Goal: Task Accomplishment & Management: Manage account settings

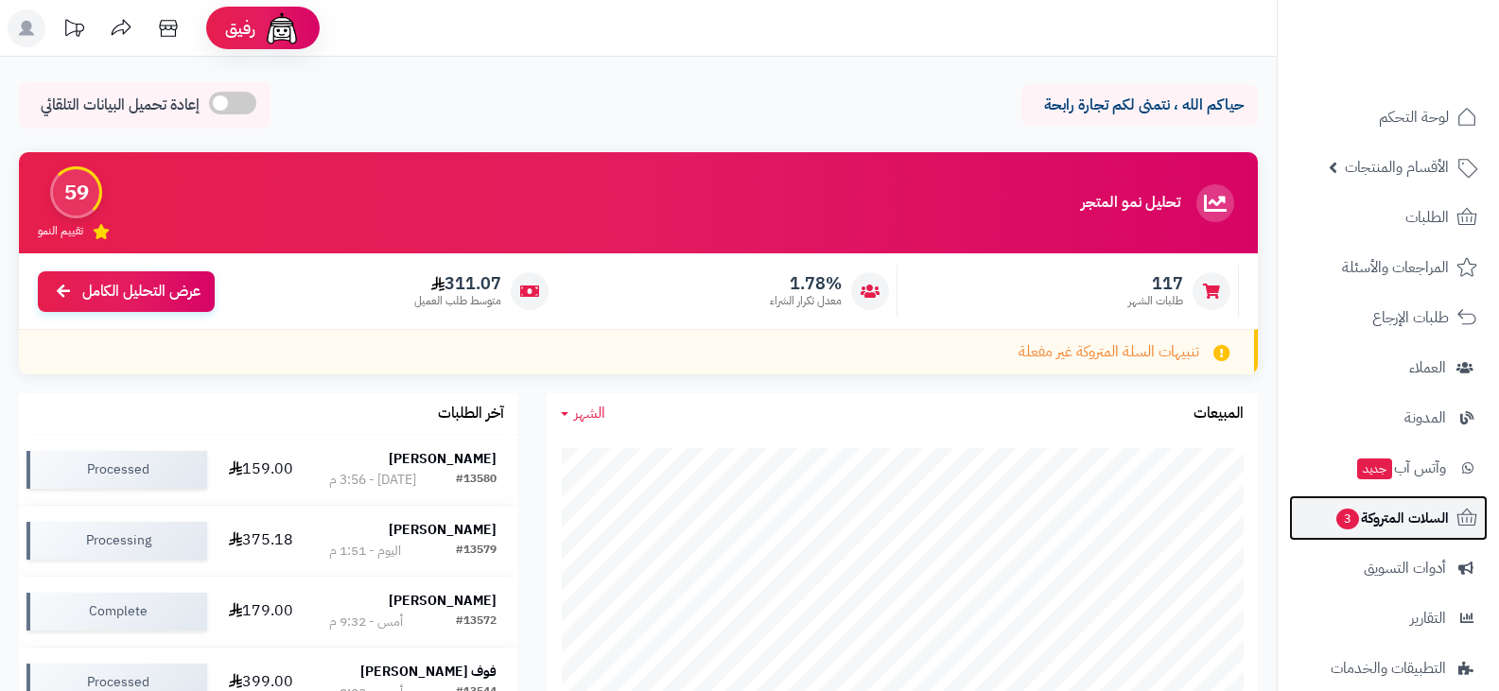
click at [1394, 511] on span "السلات المتروكة 3" at bounding box center [1391, 518] width 114 height 26
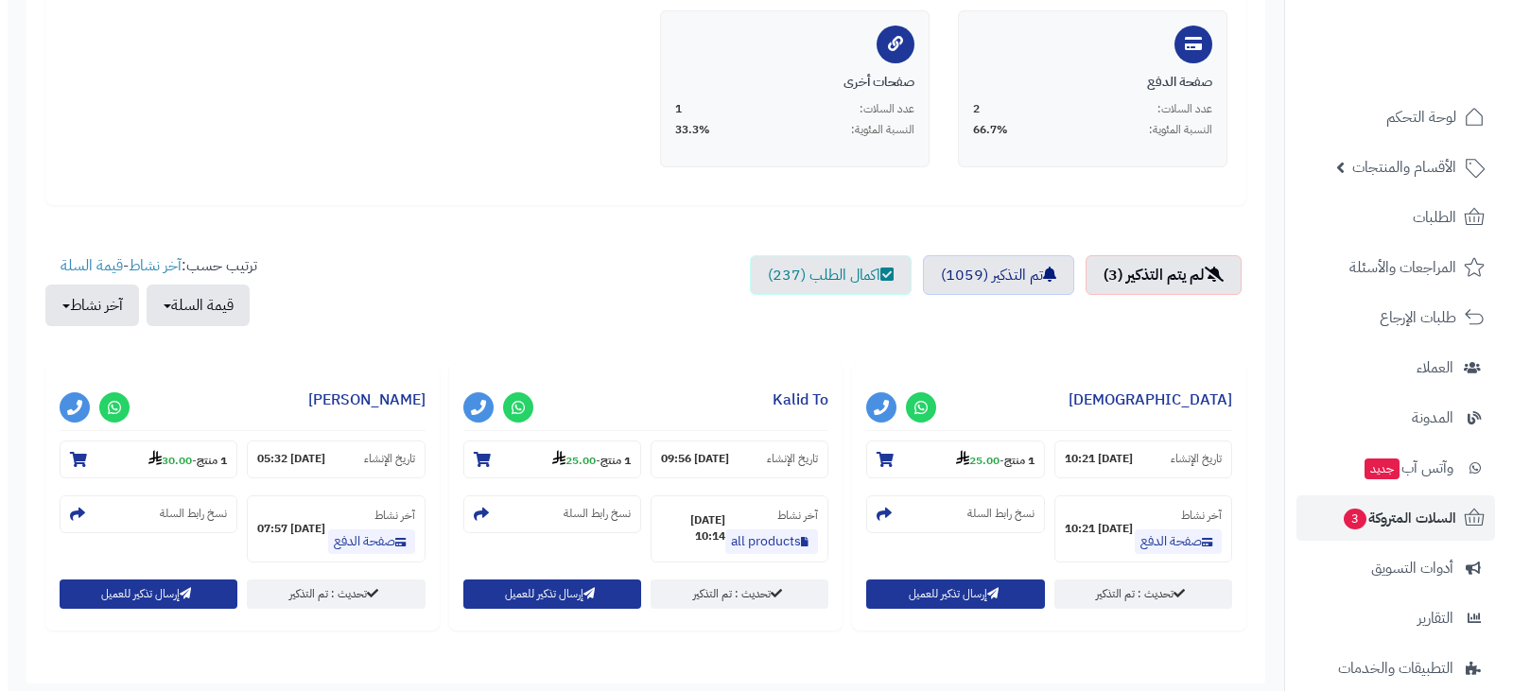
scroll to position [468, 0]
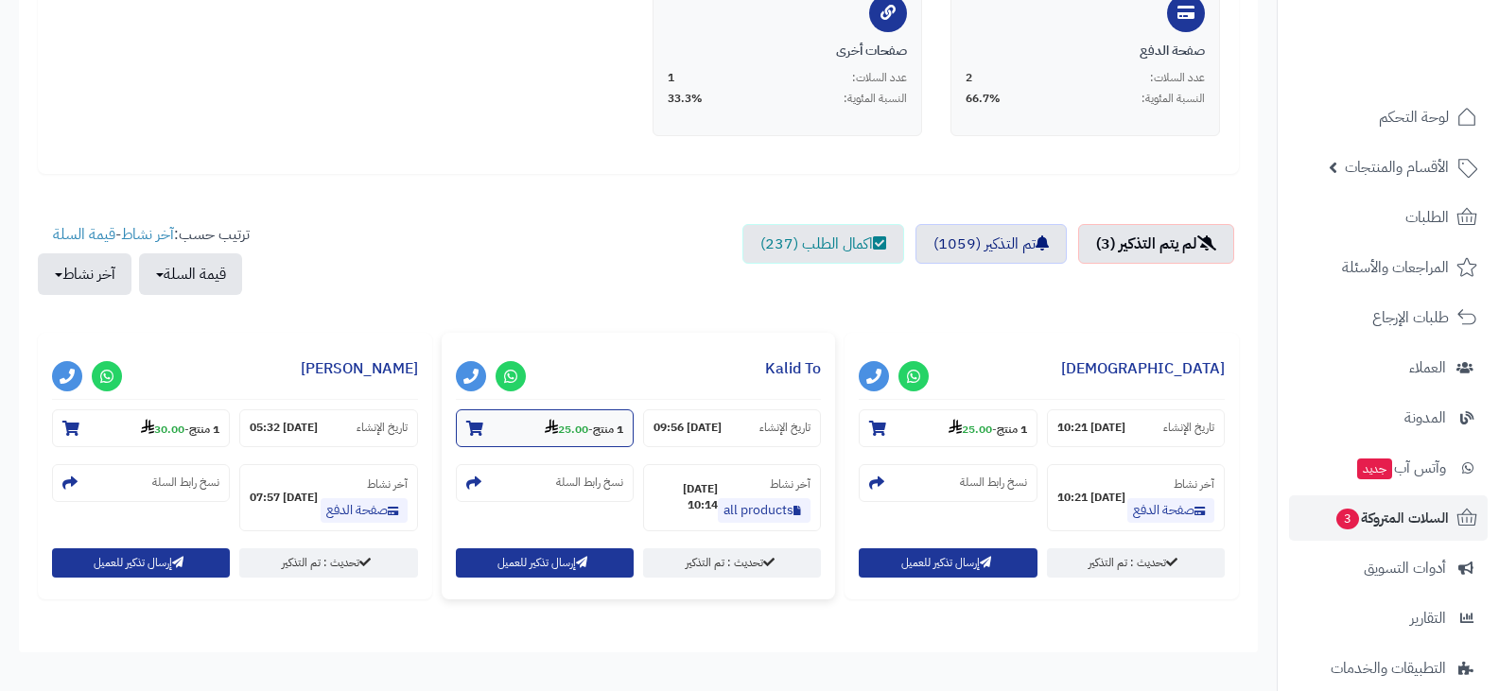
click at [563, 433] on strong "25.00" at bounding box center [567, 429] width 44 height 17
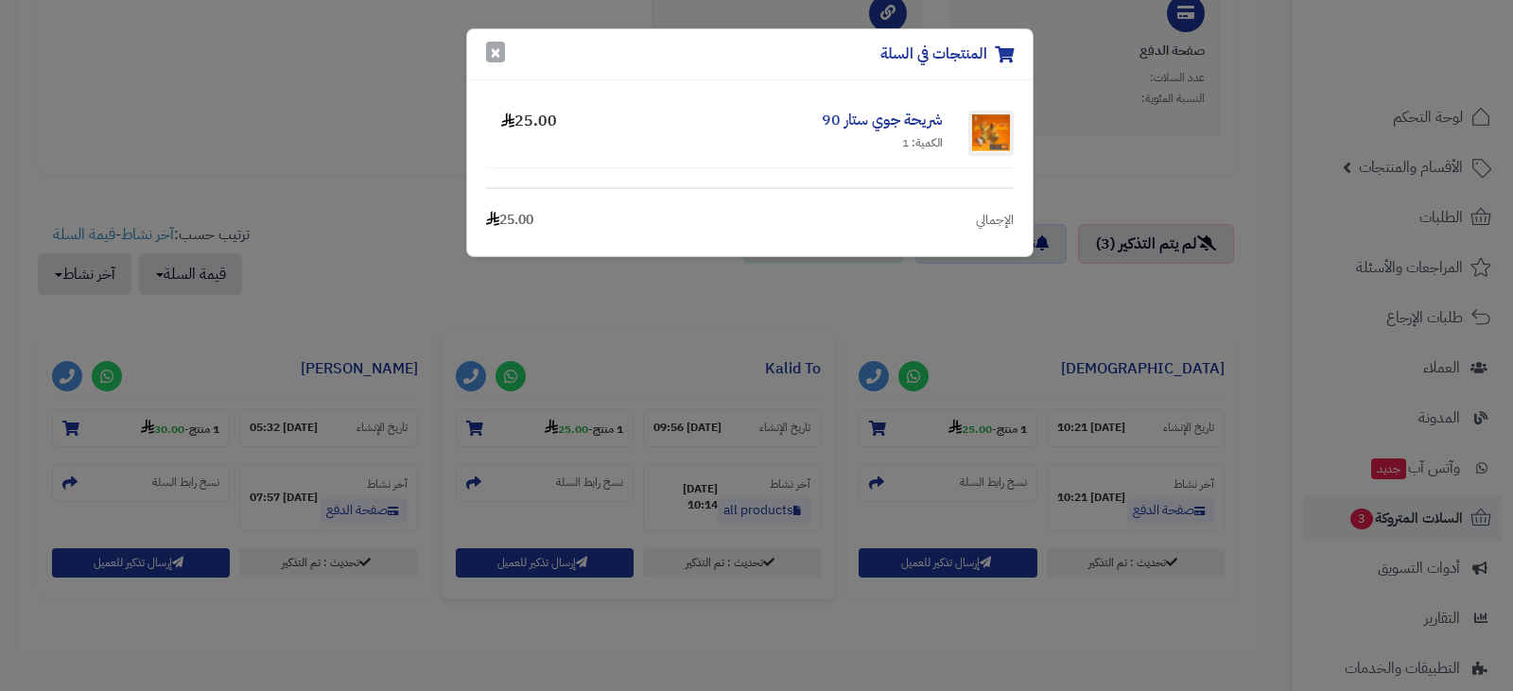
click at [495, 53] on button "×" at bounding box center [495, 52] width 19 height 21
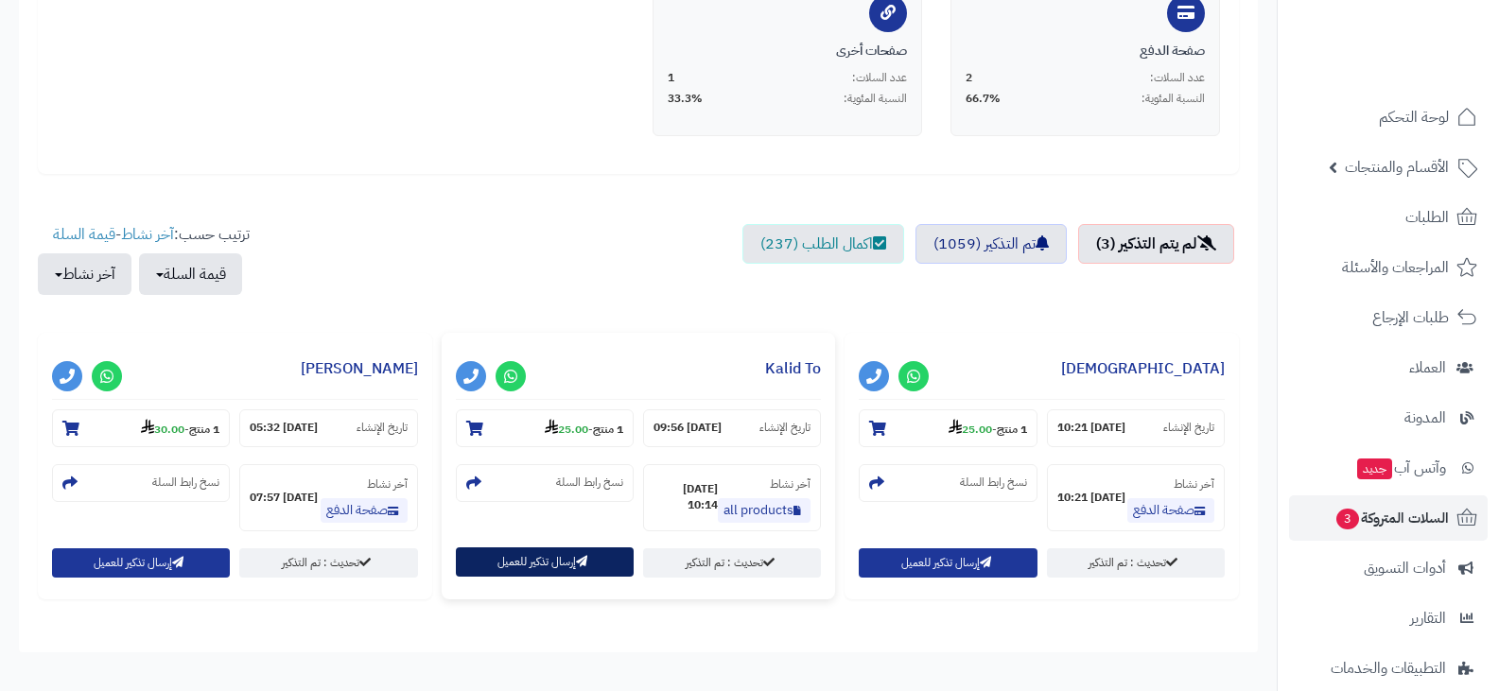
click at [532, 565] on button "إرسال تذكير للعميل" at bounding box center [545, 562] width 178 height 29
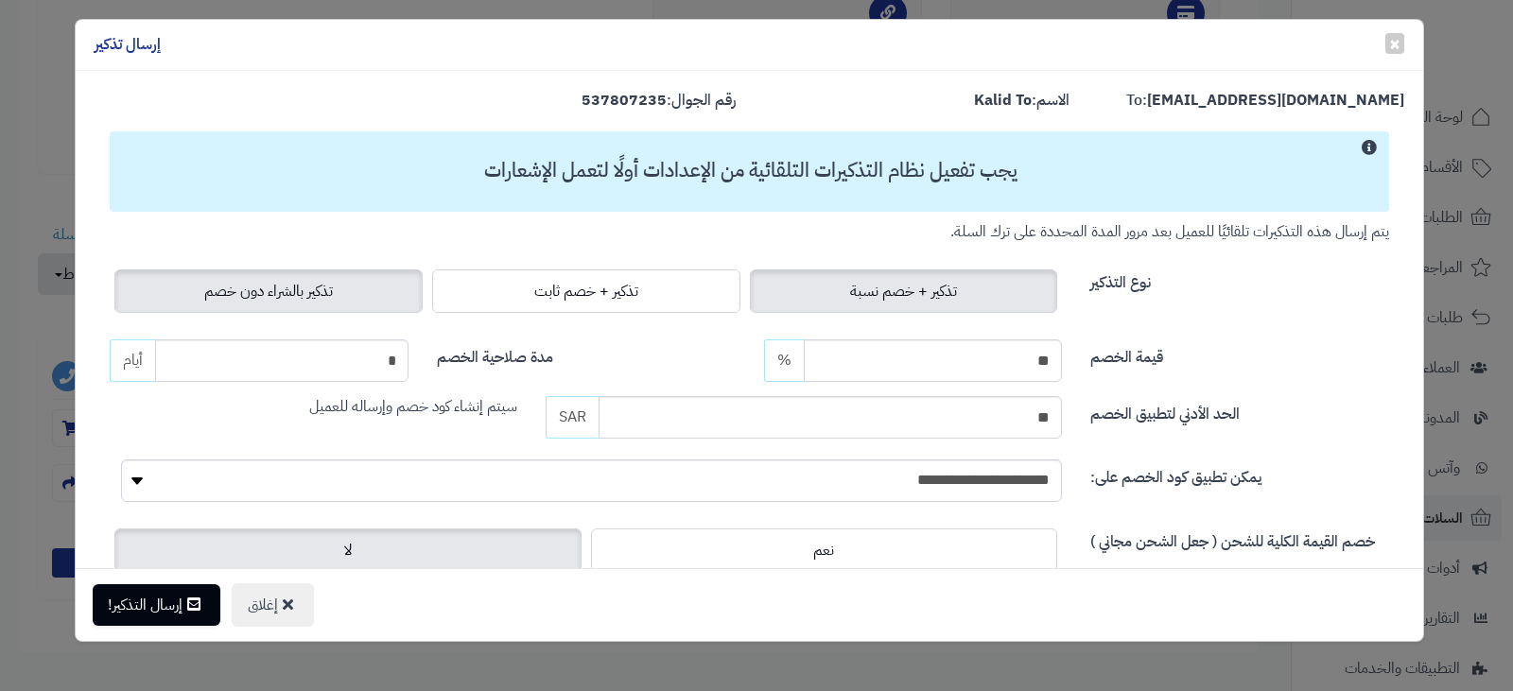
click at [326, 297] on span "تذكير بالشراء دون خصم" at bounding box center [268, 291] width 129 height 23
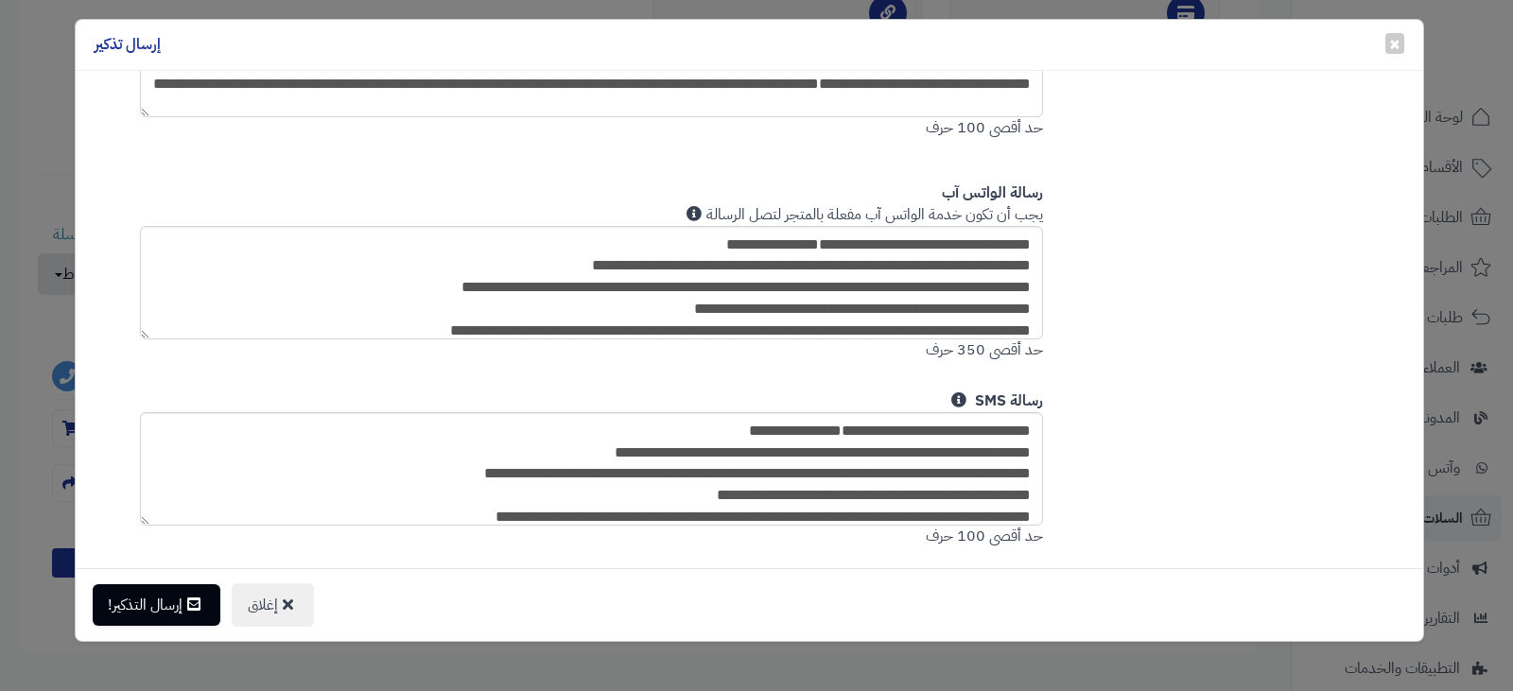
scroll to position [966, 0]
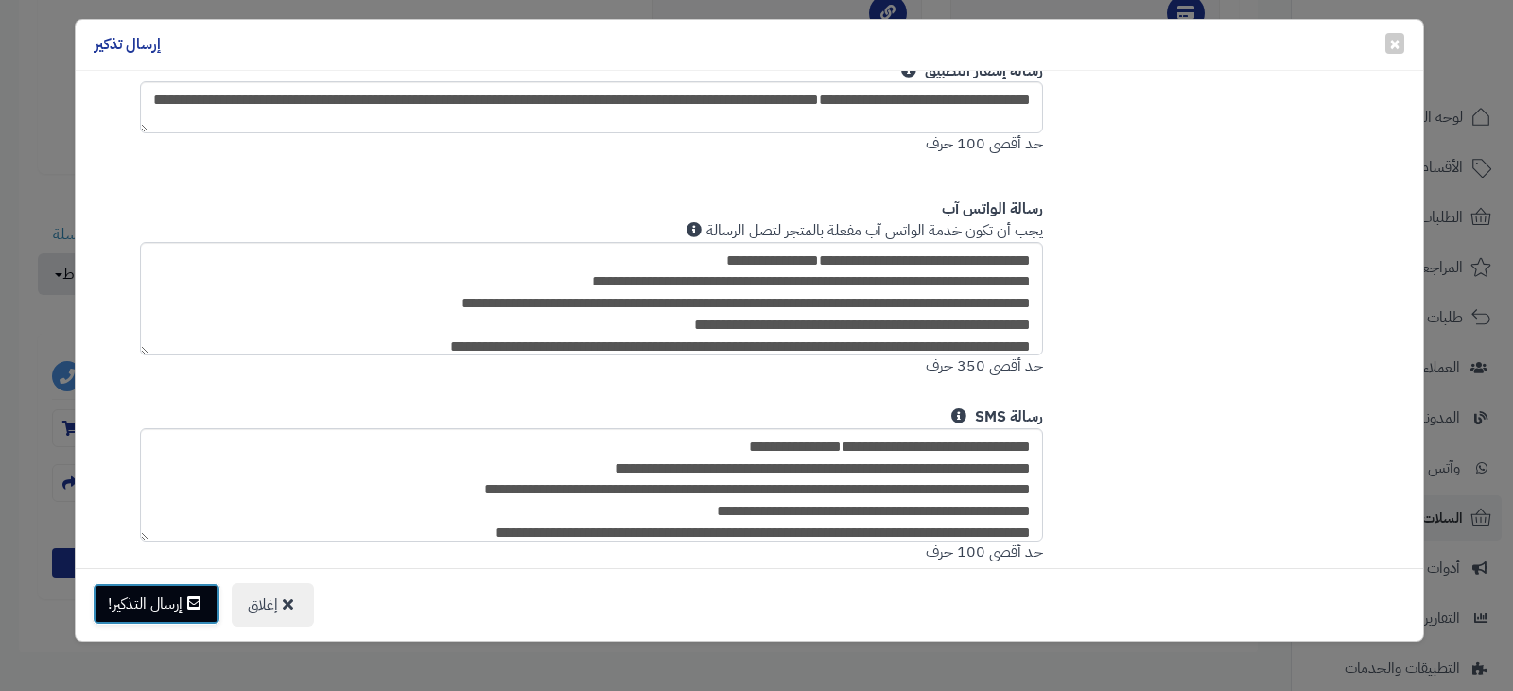
click at [164, 596] on button "إرسال التذكير!" at bounding box center [157, 605] width 128 height 42
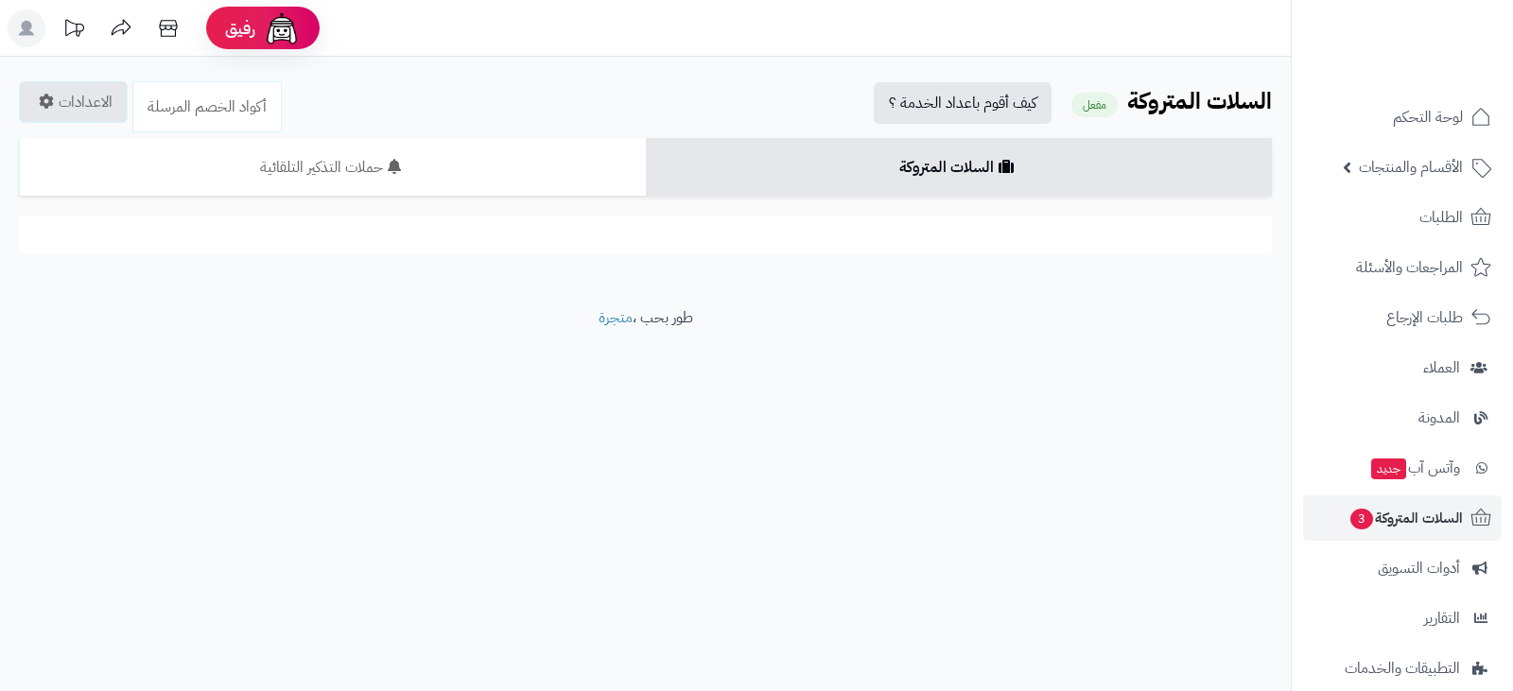
scroll to position [468, 0]
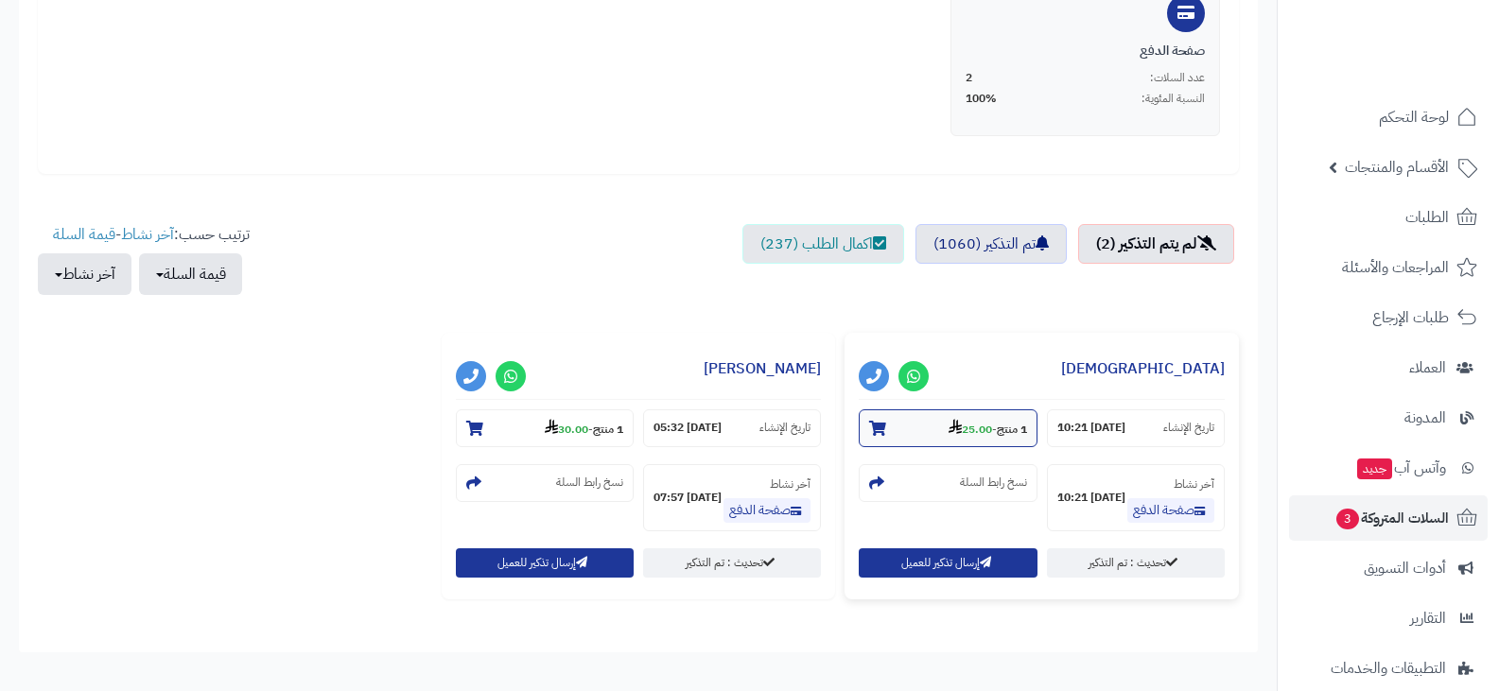
click at [960, 428] on strong "25.00" at bounding box center [971, 429] width 44 height 17
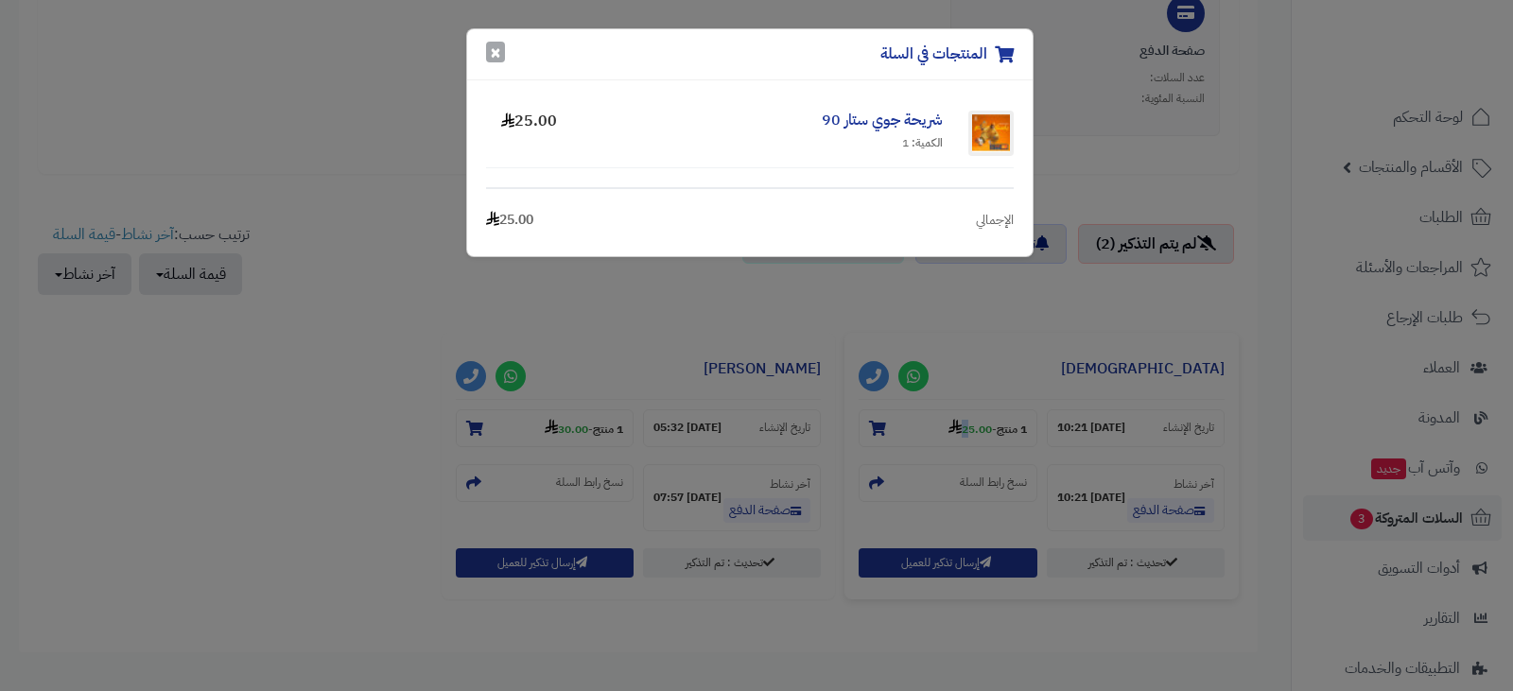
click at [498, 56] on button "×" at bounding box center [495, 52] width 19 height 21
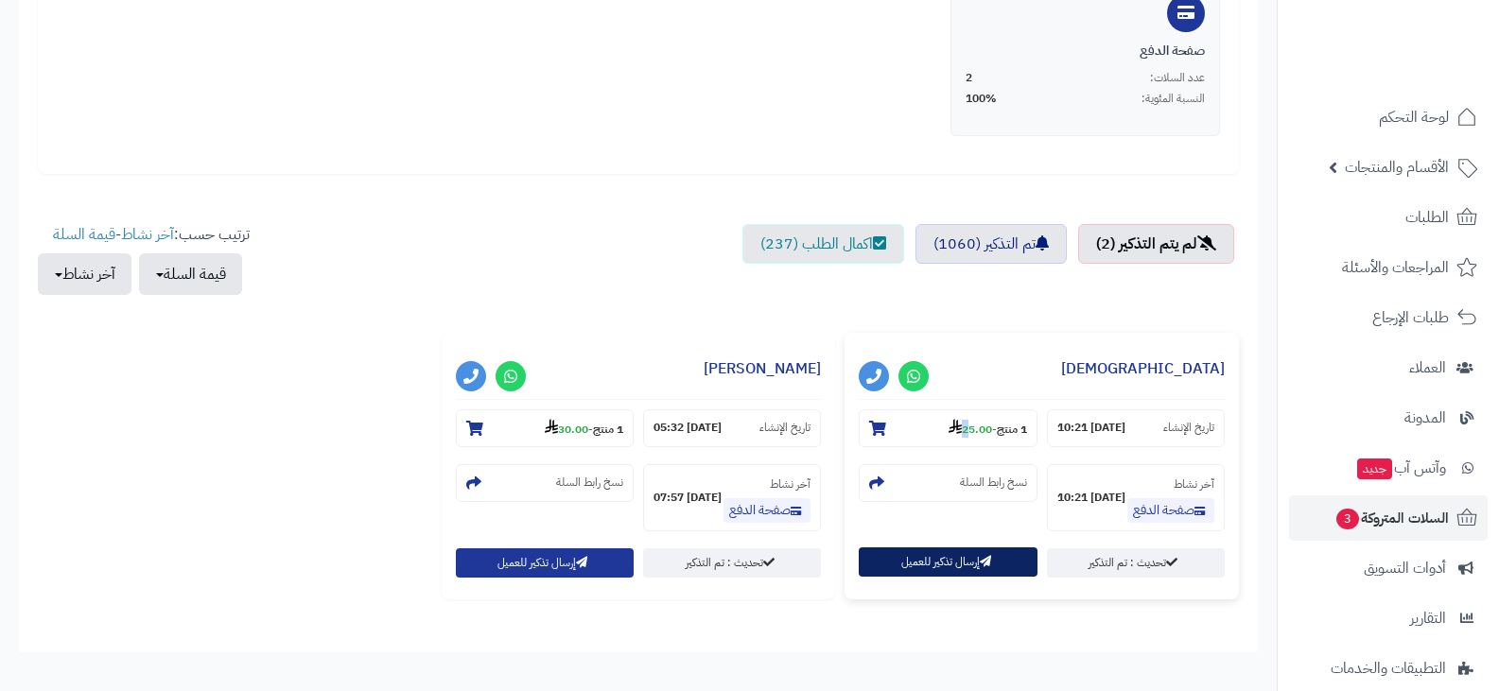
click at [907, 559] on button "إرسال تذكير للعميل" at bounding box center [948, 562] width 178 height 29
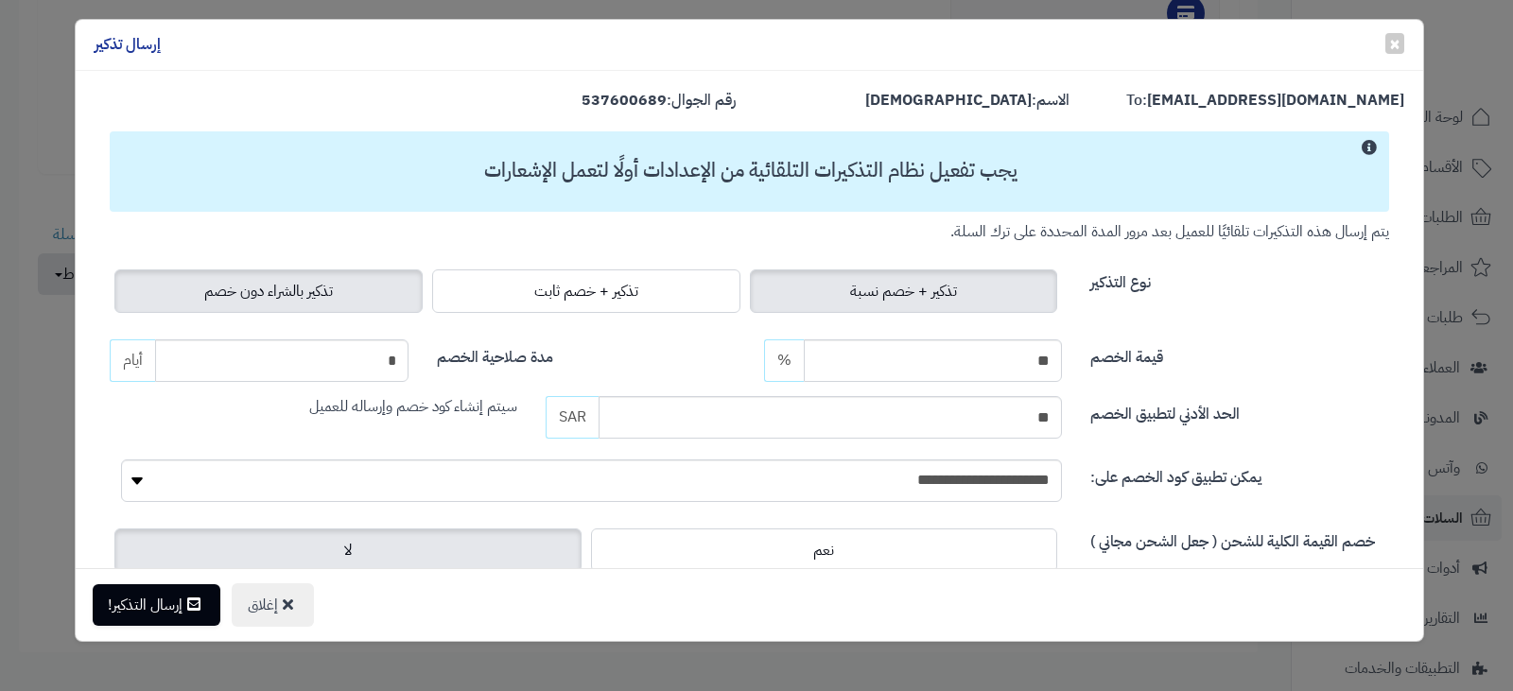
click at [297, 281] on span "تذكير بالشراء دون خصم" at bounding box center [268, 291] width 129 height 23
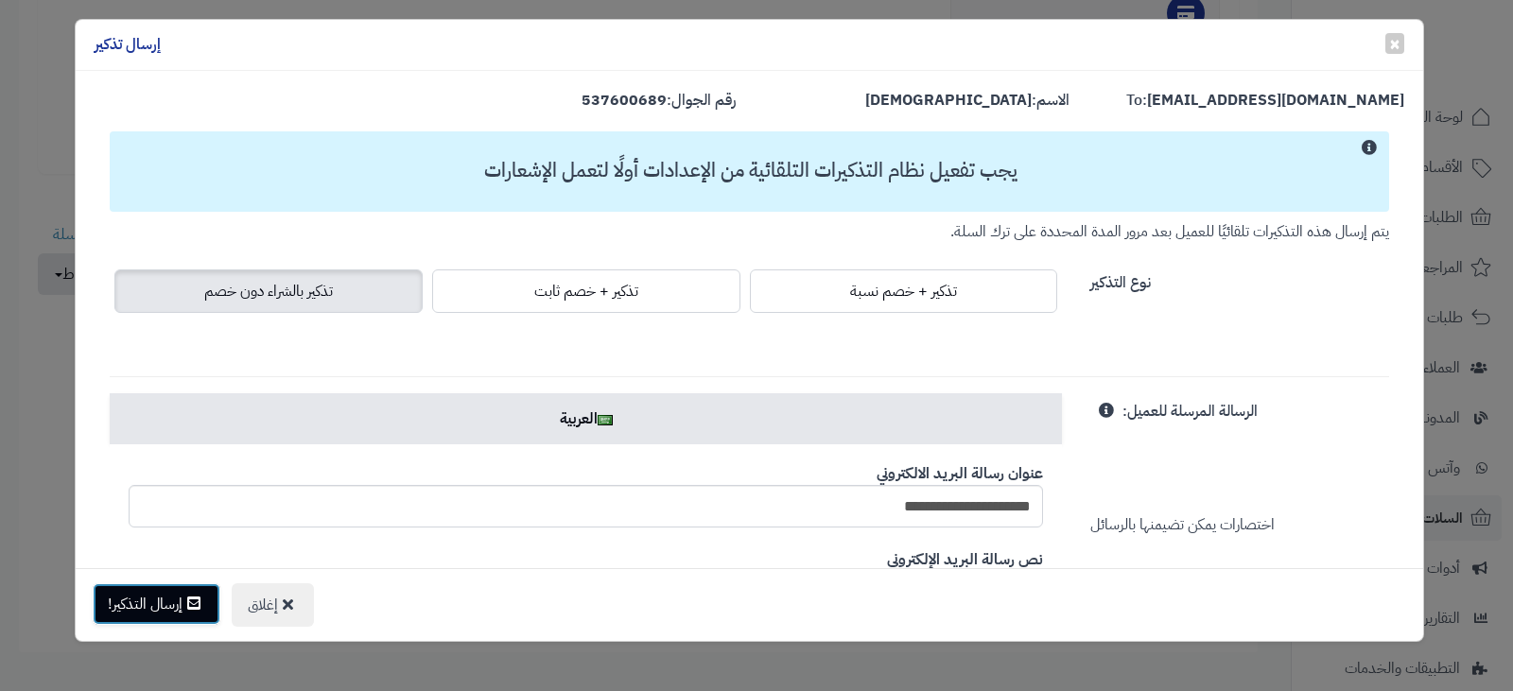
click at [182, 593] on button "إرسال التذكير!" at bounding box center [157, 605] width 128 height 42
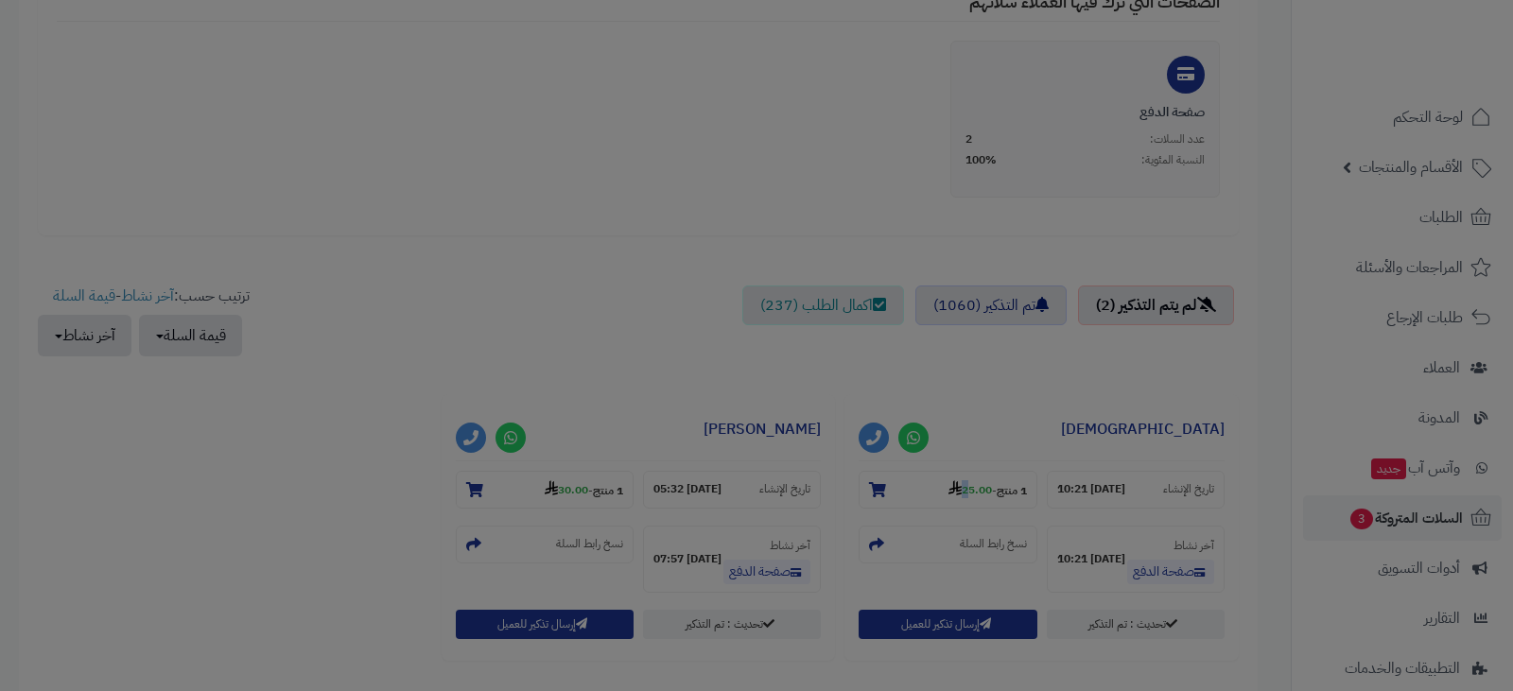
scroll to position [530, 0]
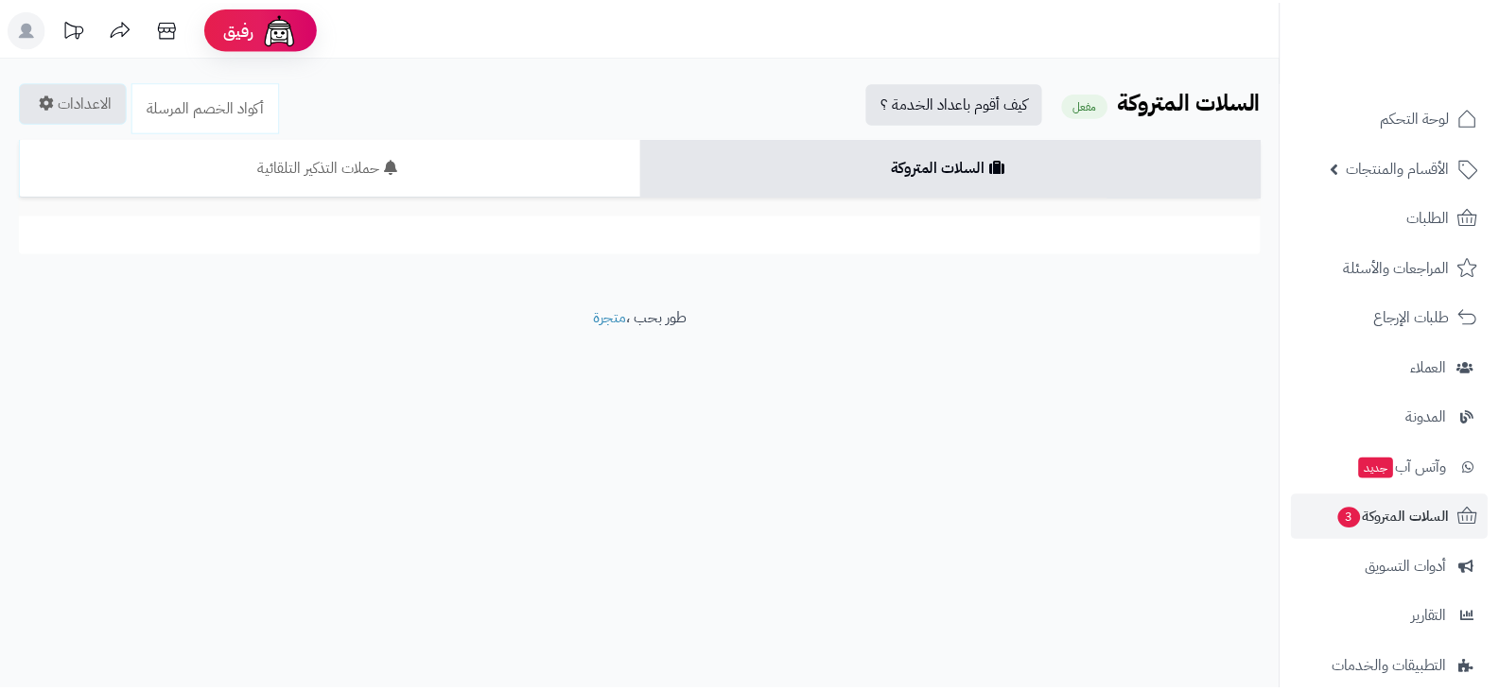
scroll to position [468, 0]
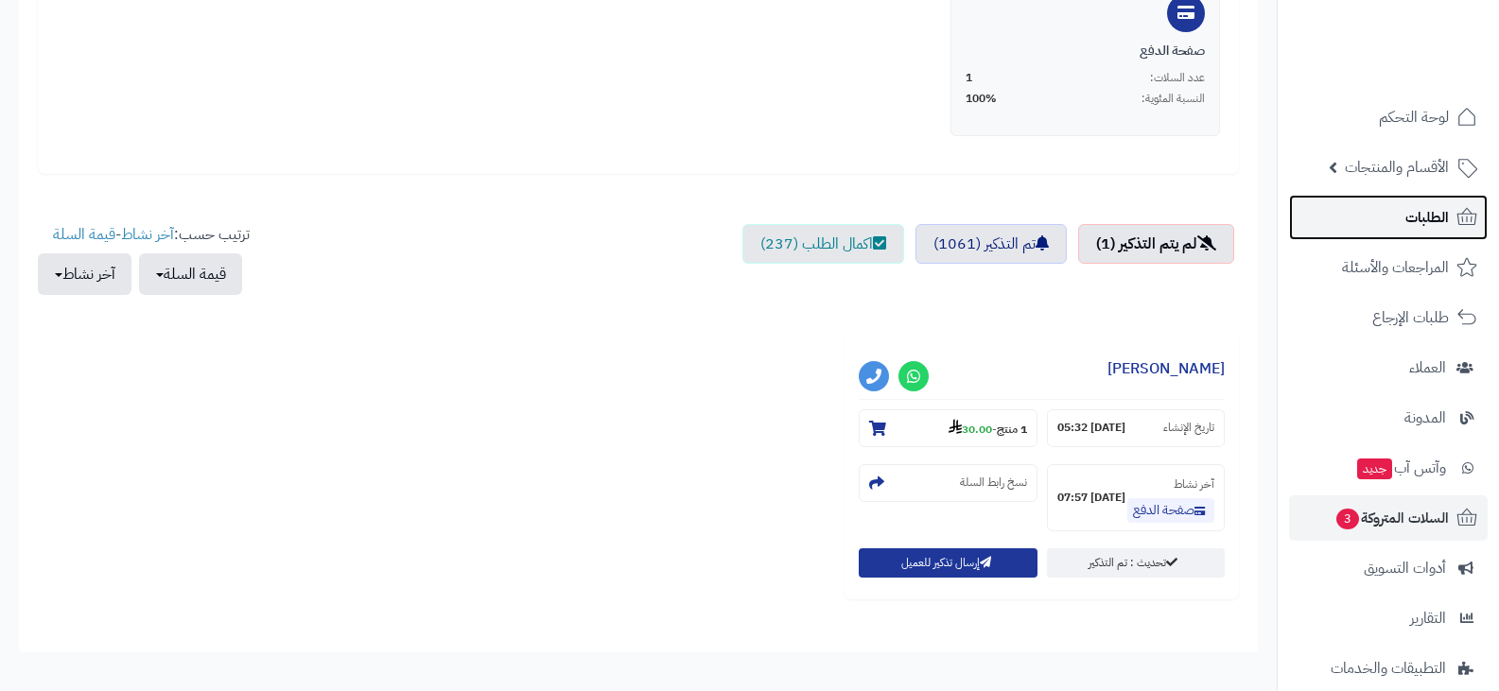
click at [1417, 215] on span "الطلبات" at bounding box center [1427, 217] width 44 height 26
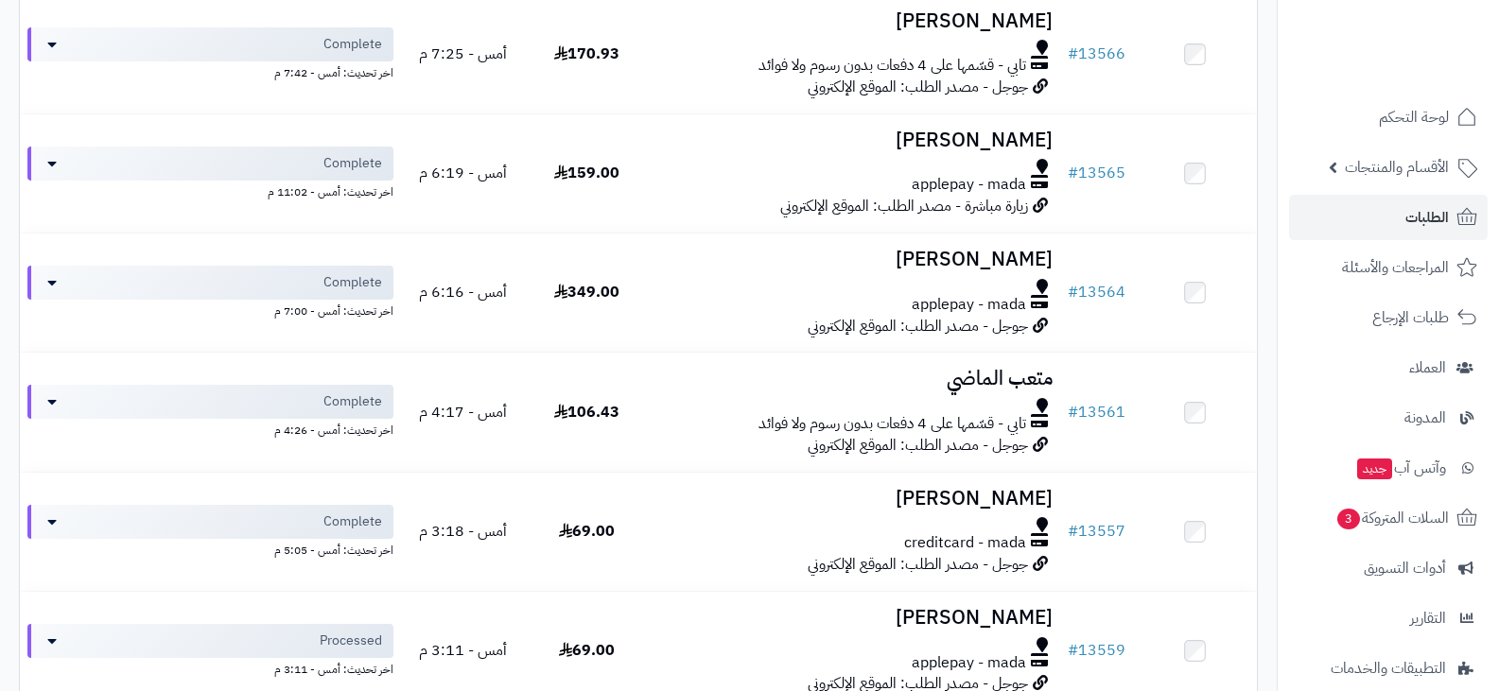
scroll to position [1031, 0]
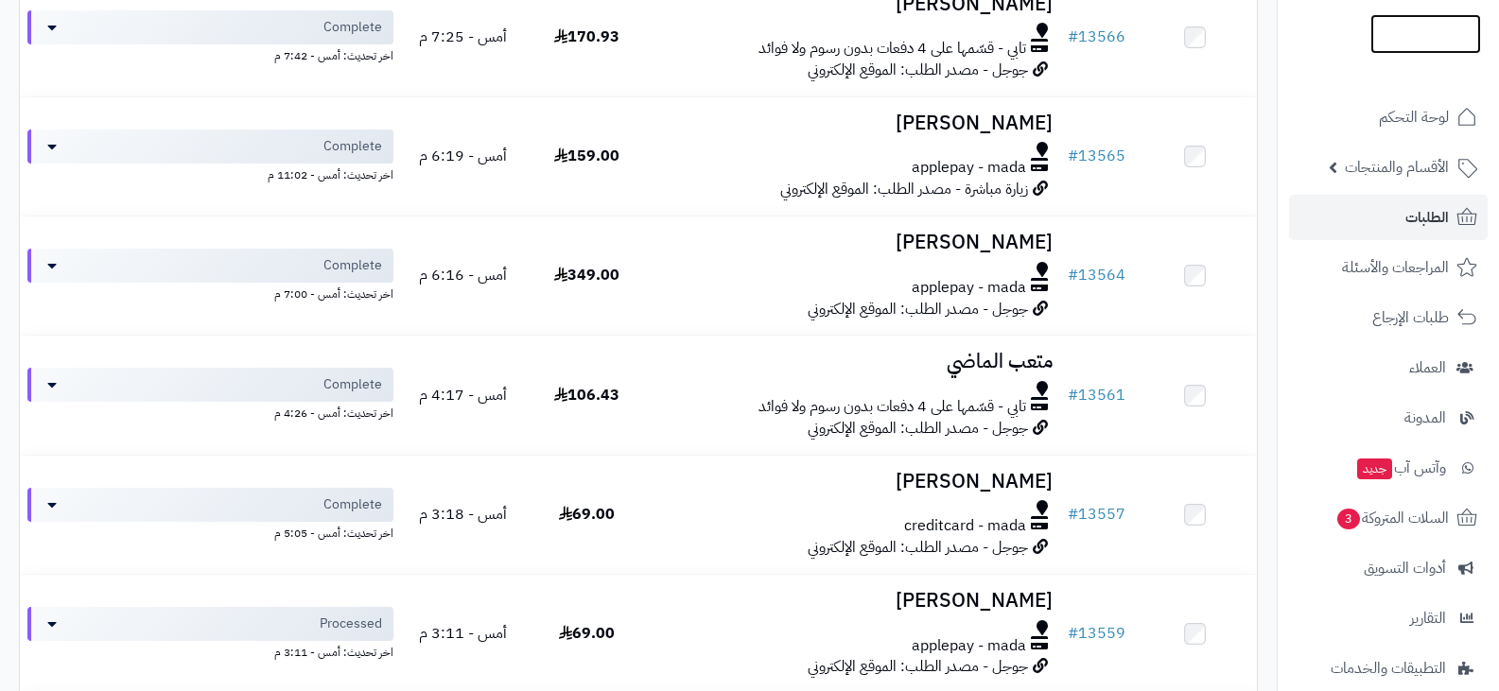
click at [1407, 54] on img at bounding box center [1425, 74] width 111 height 40
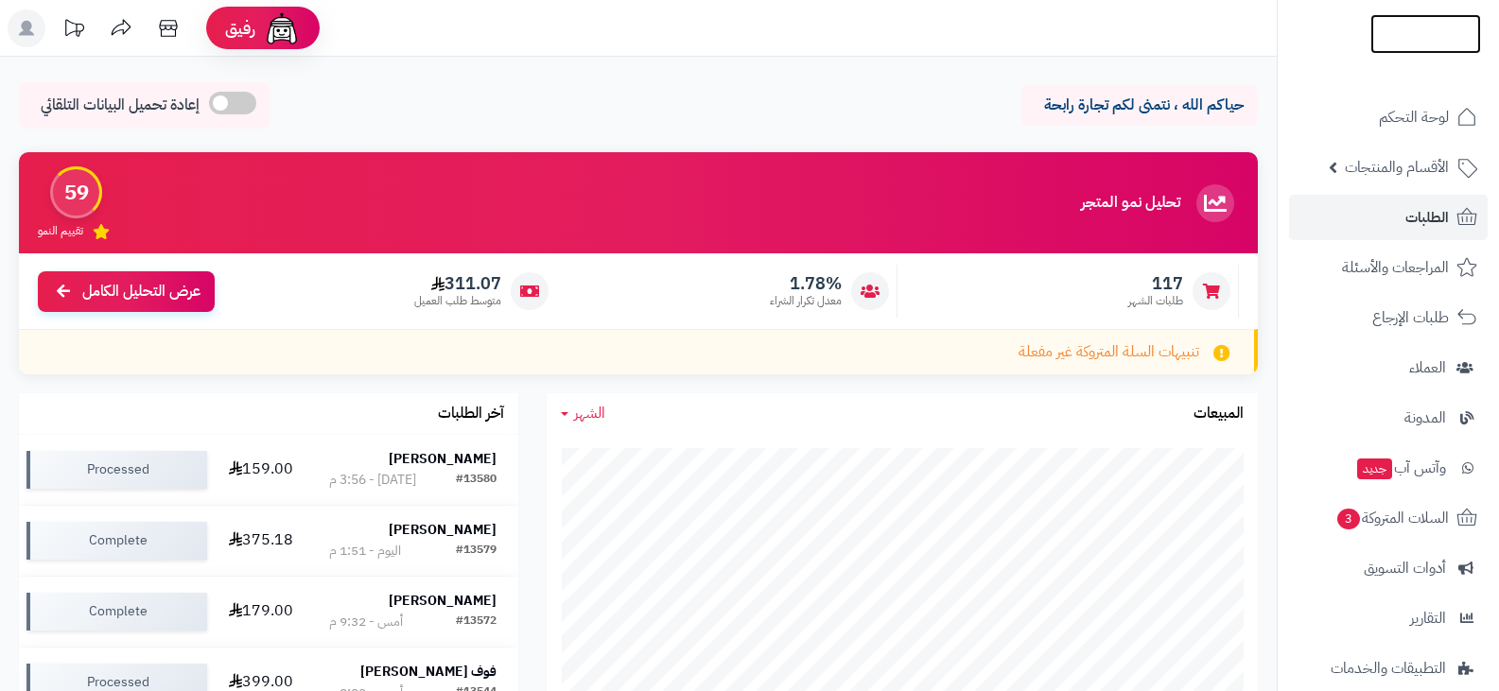
click at [1404, 54] on img at bounding box center [1425, 74] width 111 height 40
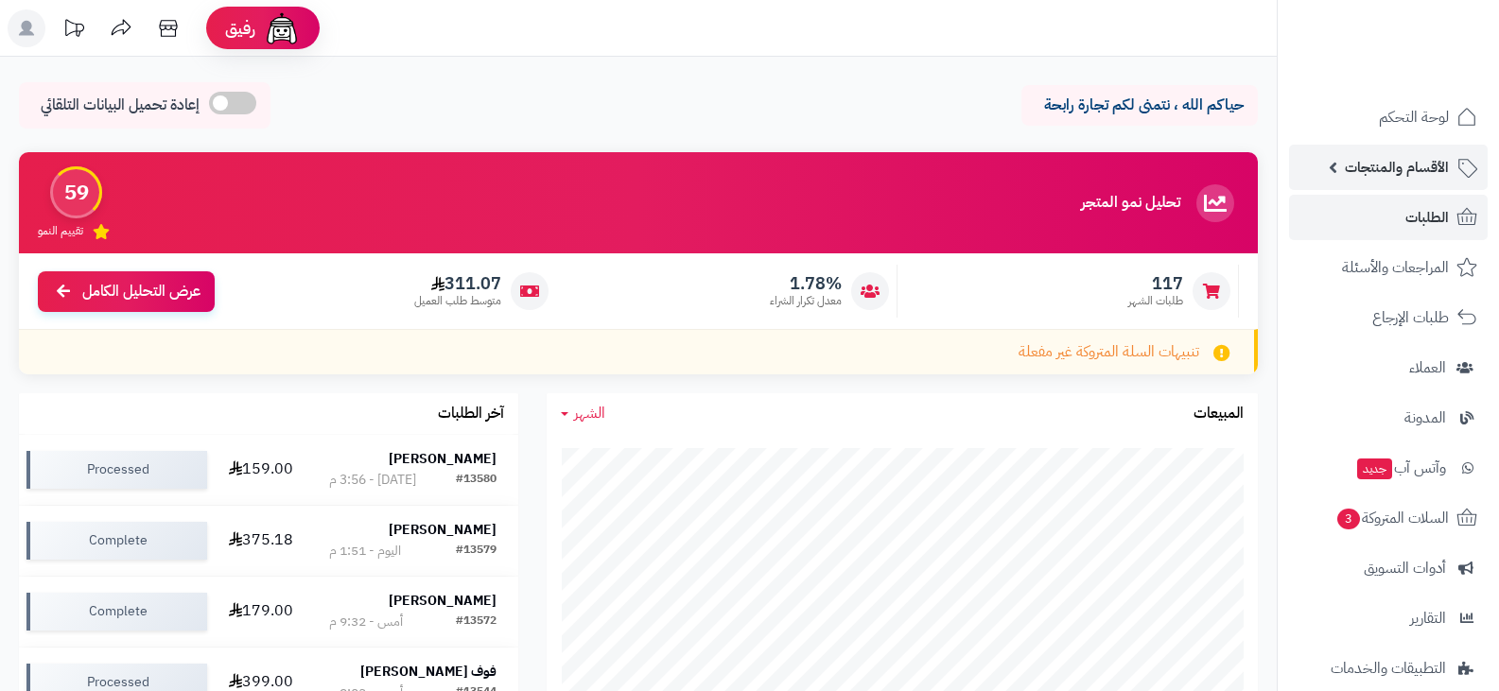
click at [1398, 170] on span "الأقسام والمنتجات" at bounding box center [1397, 167] width 104 height 26
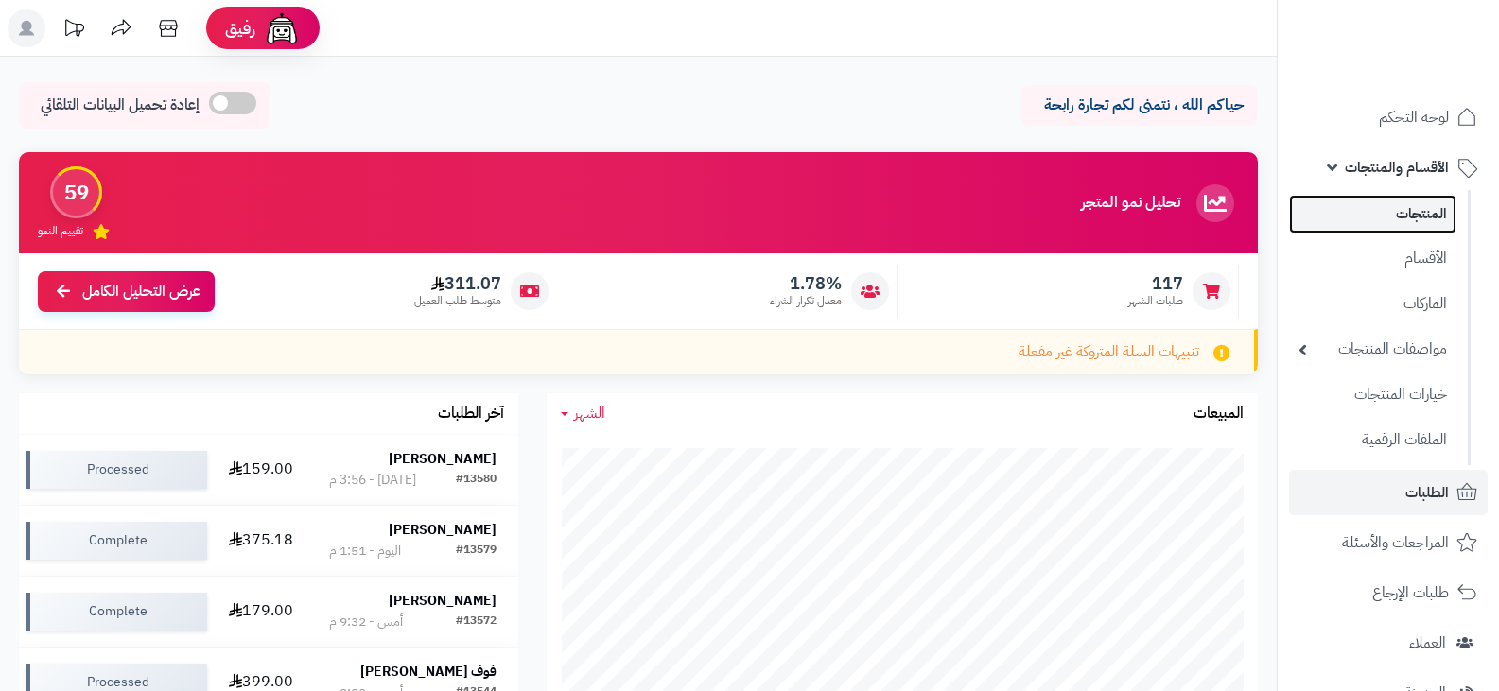
click at [1417, 207] on link "المنتجات" at bounding box center [1372, 214] width 167 height 39
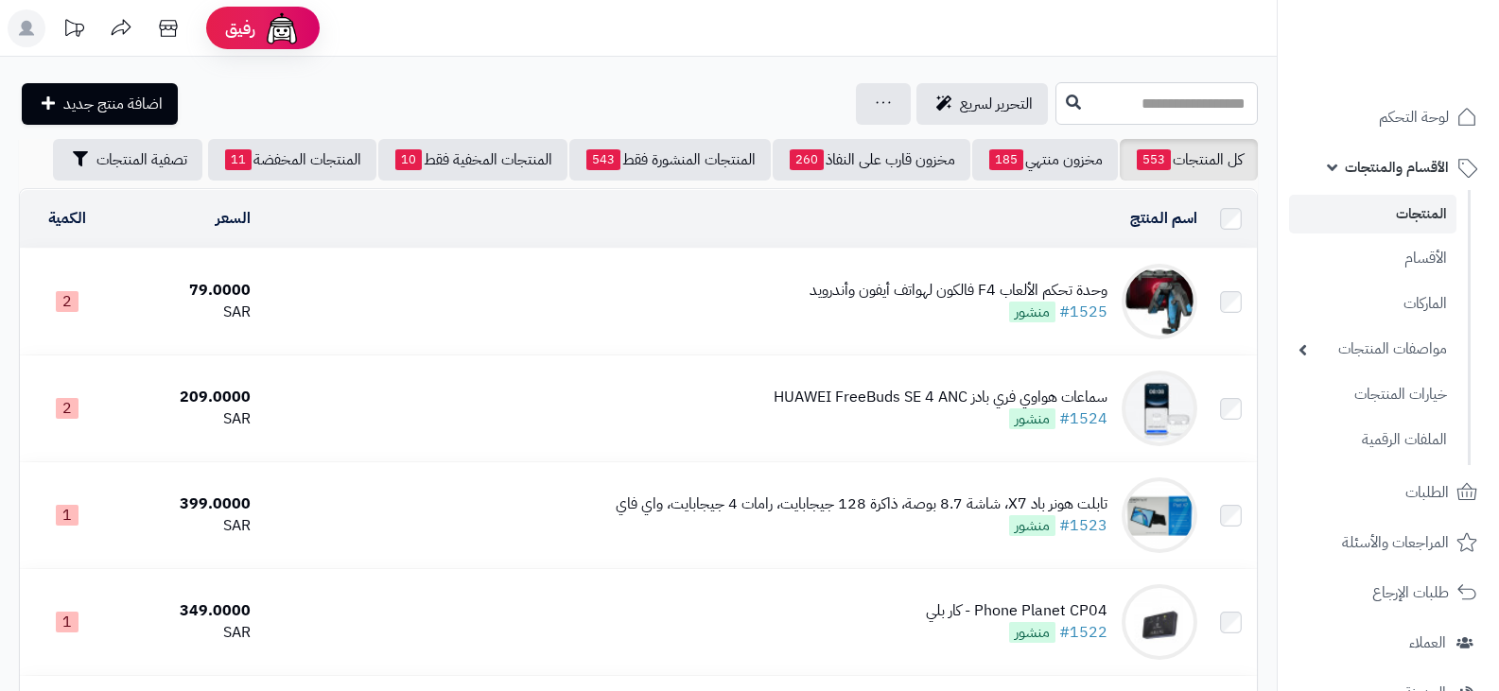
click at [1080, 100] on input "text" at bounding box center [1156, 103] width 202 height 43
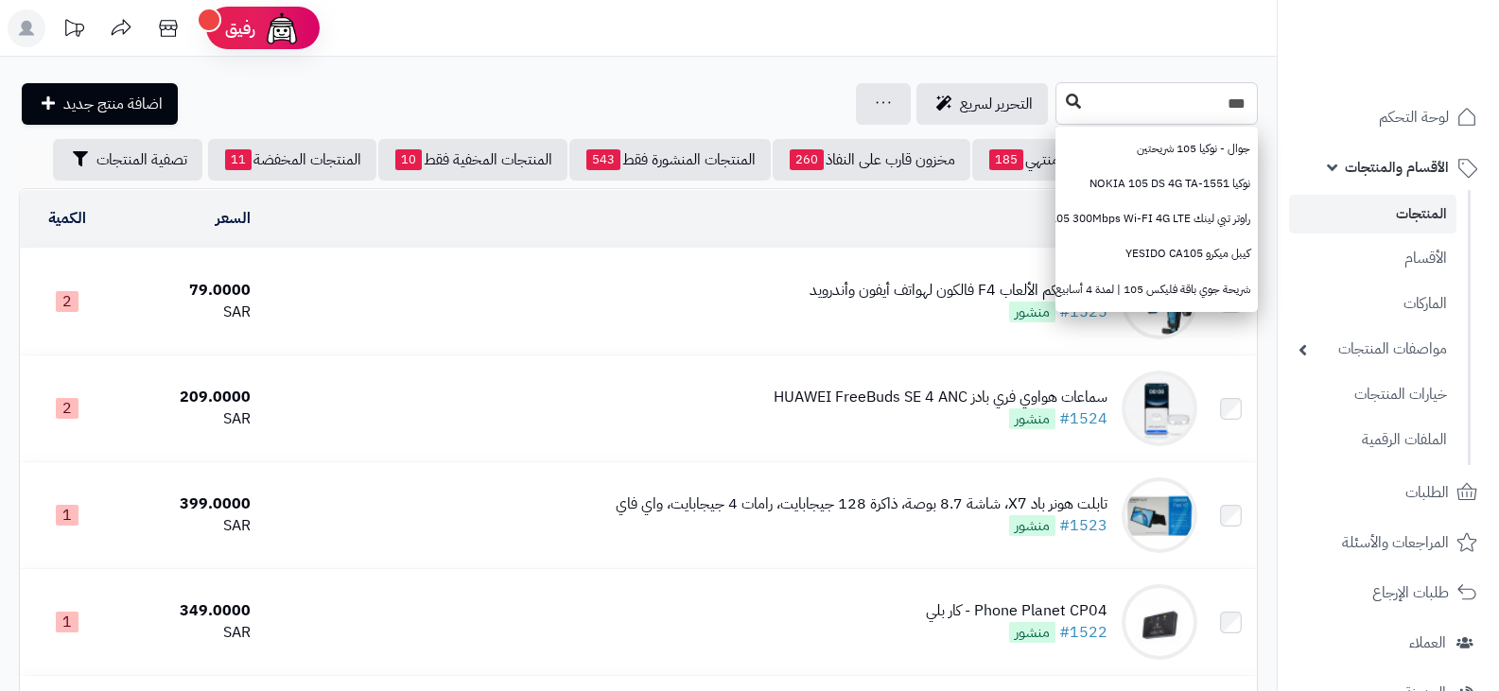
type input "***"
click at [1066, 96] on icon at bounding box center [1073, 101] width 15 height 15
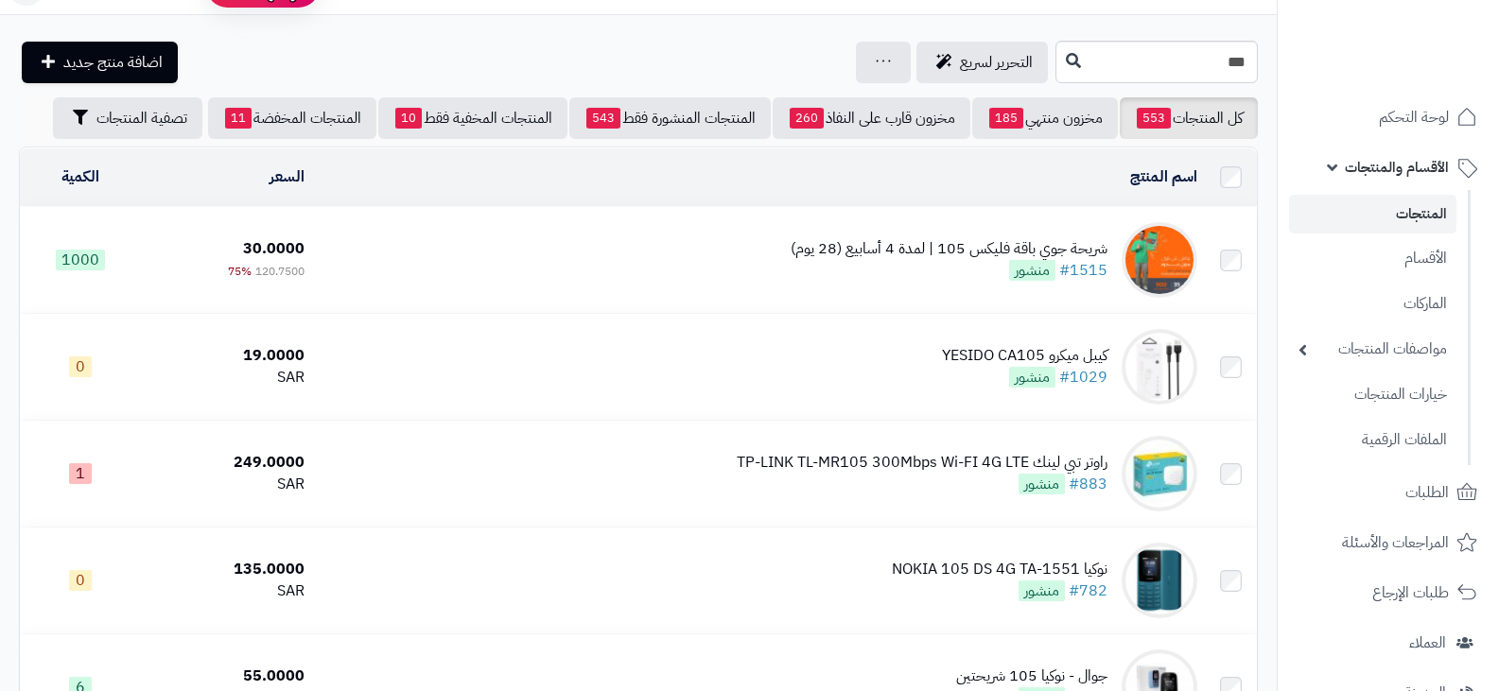
scroll to position [29, 0]
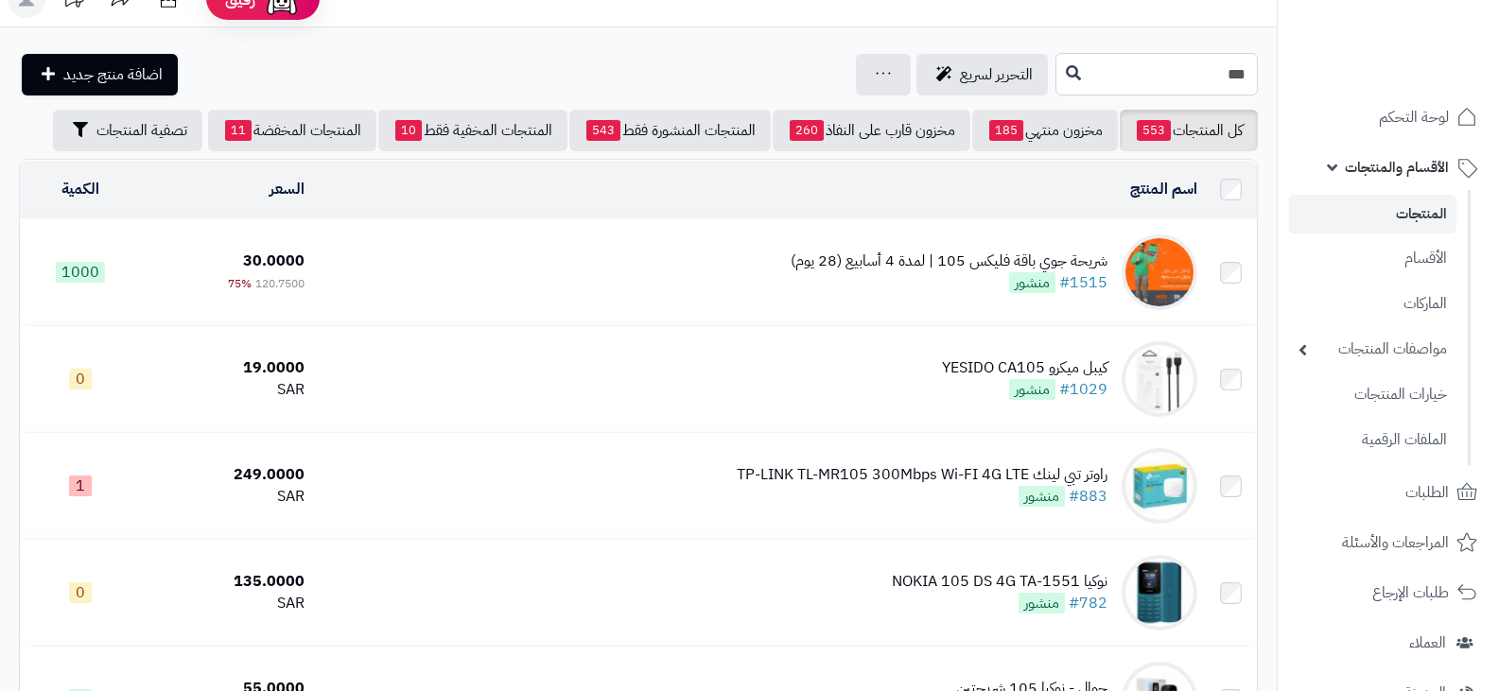
click at [1207, 74] on input "***" at bounding box center [1156, 74] width 202 height 43
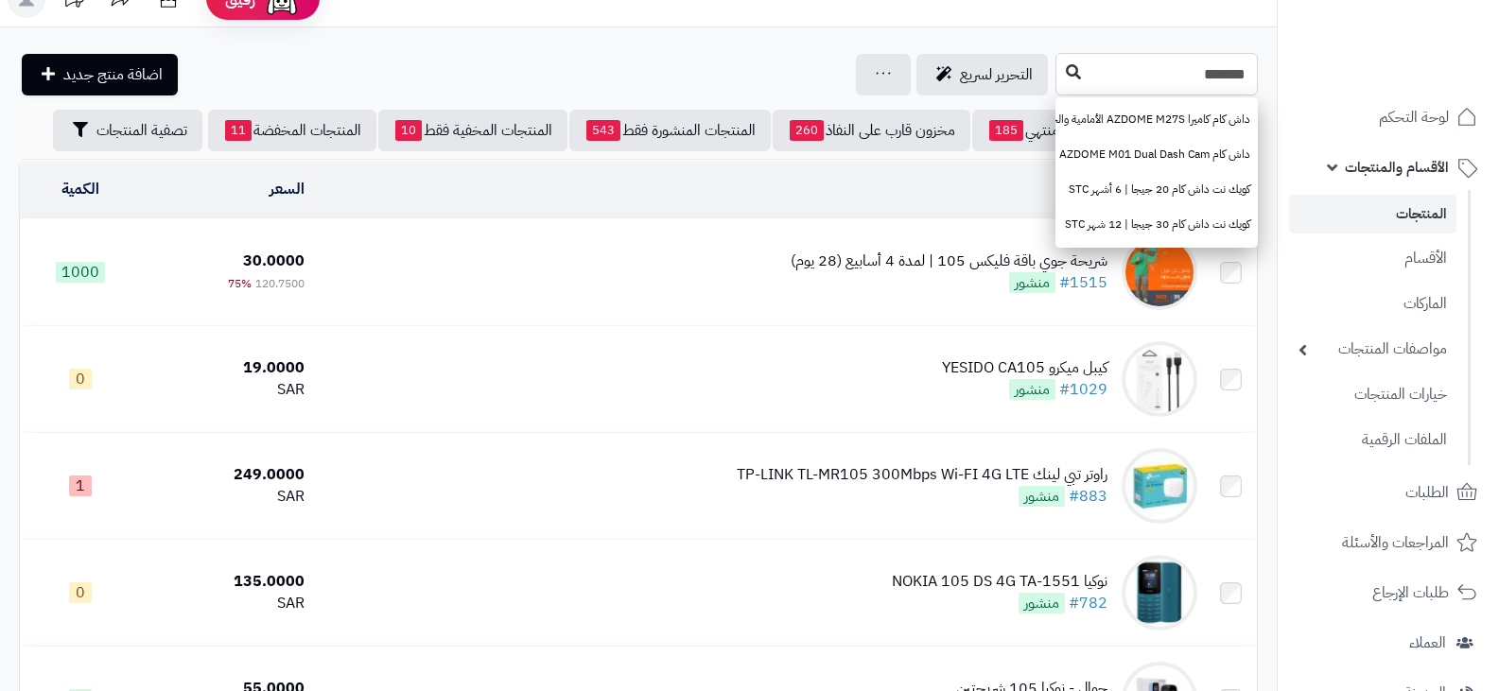
type input "*******"
click at [1059, 62] on button at bounding box center [1073, 73] width 28 height 36
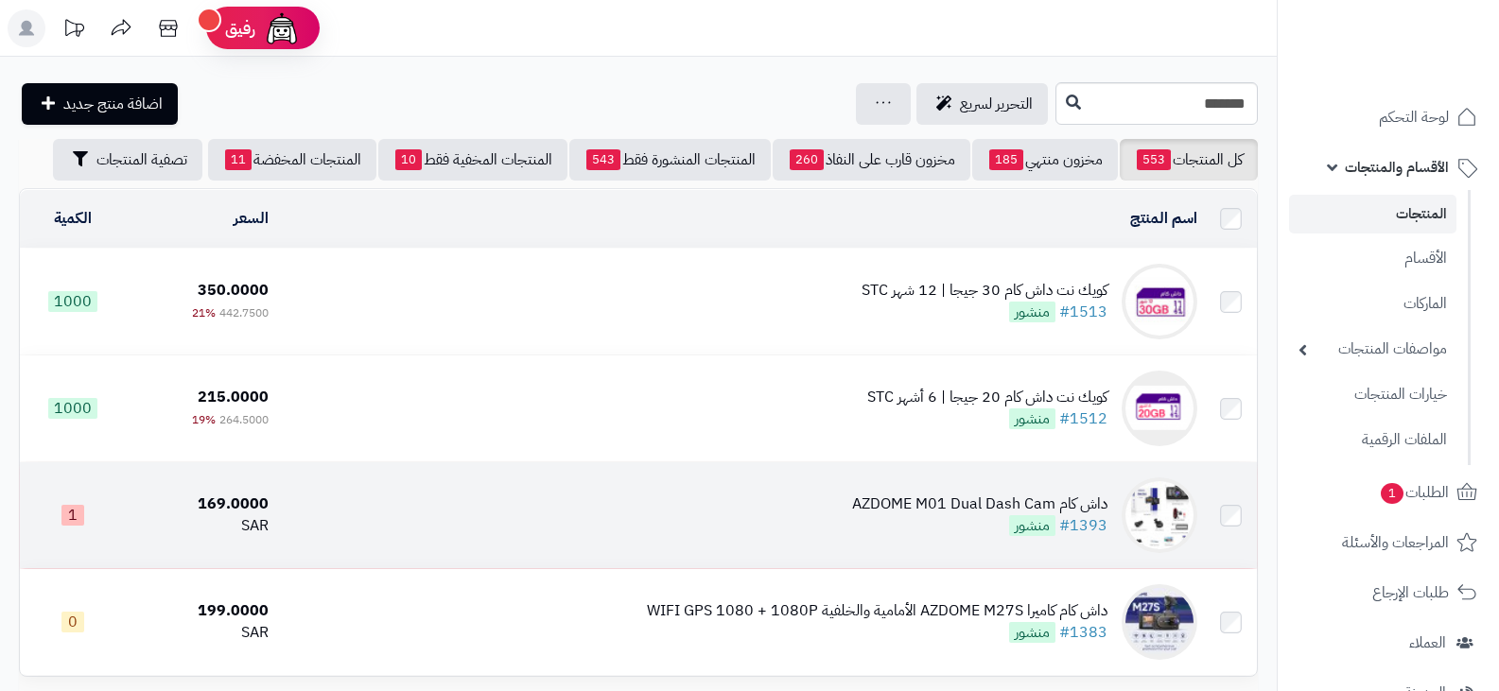
click at [913, 497] on div "داش كام AZDOME M01 Dual Dash Cam" at bounding box center [979, 505] width 255 height 22
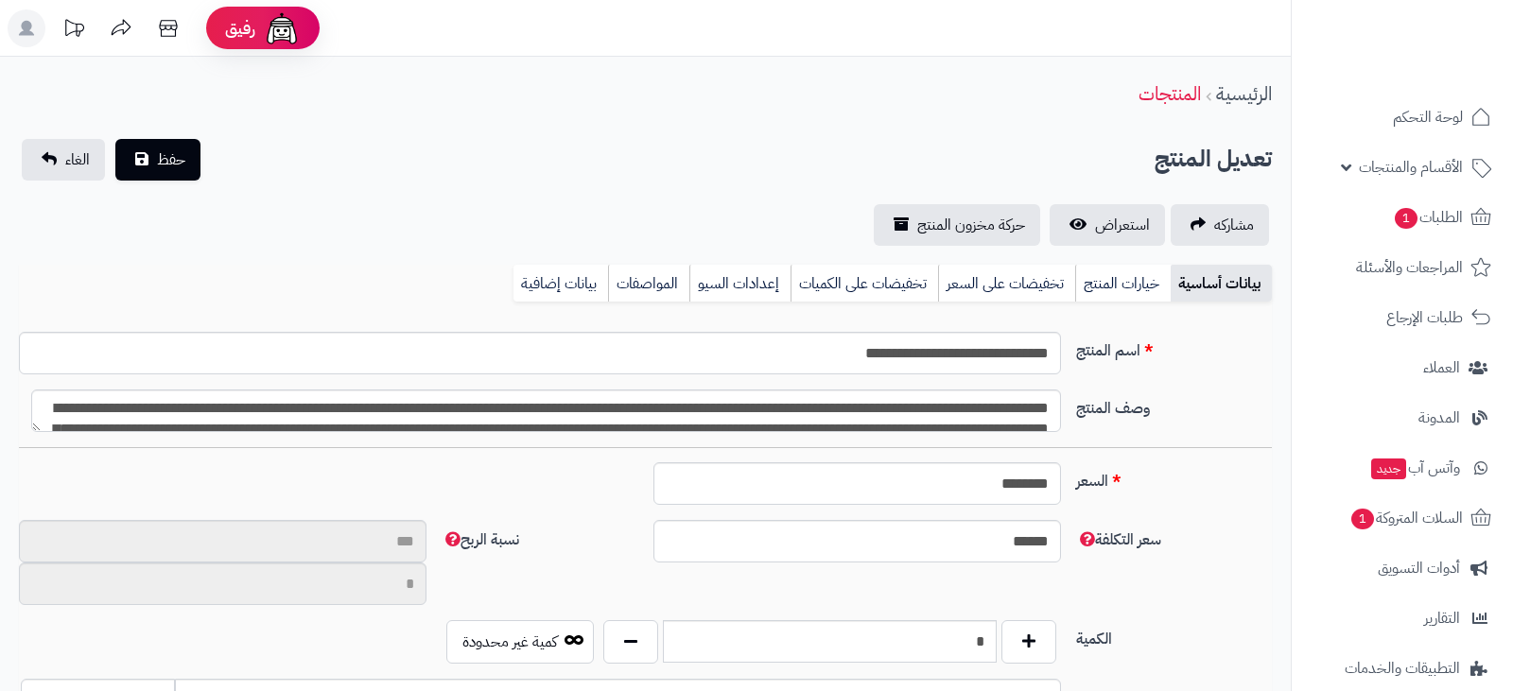
type input "**"
type input "**********"
type input "******"
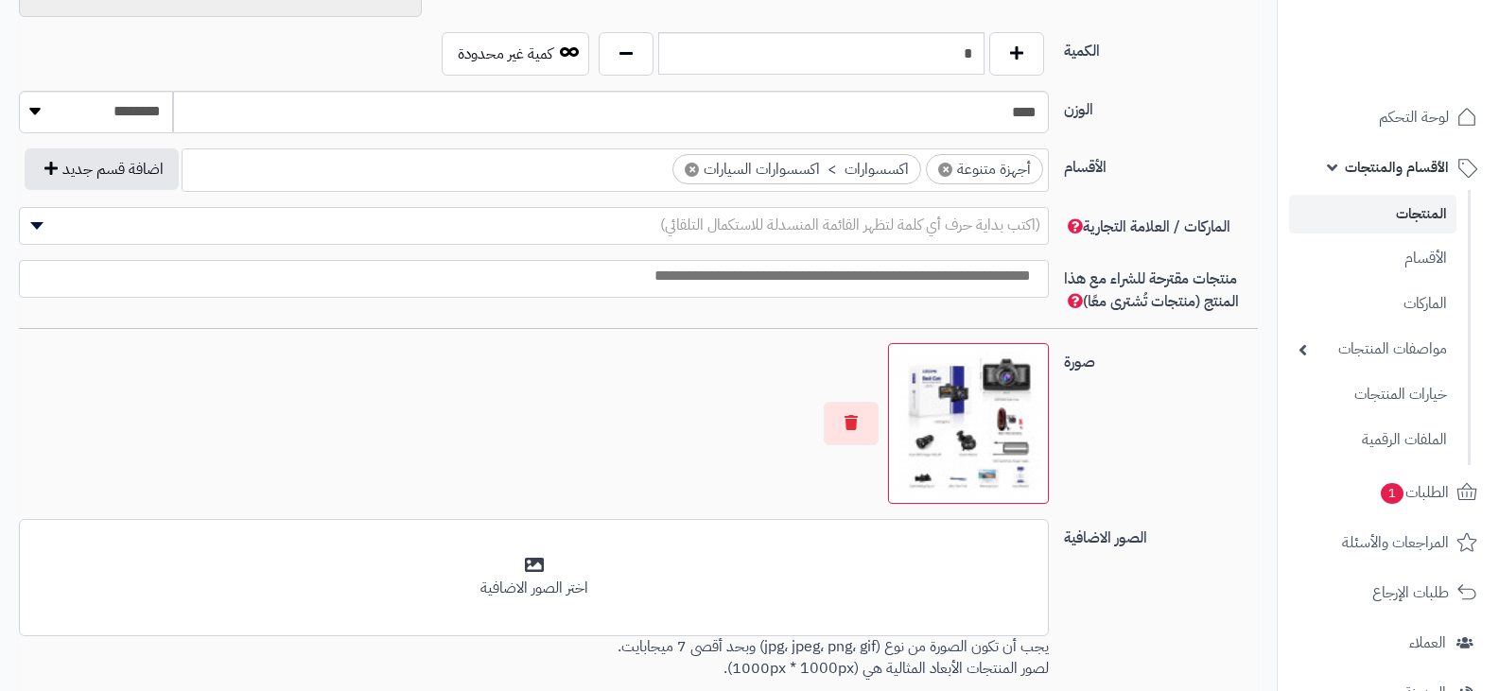
scroll to position [1085, 0]
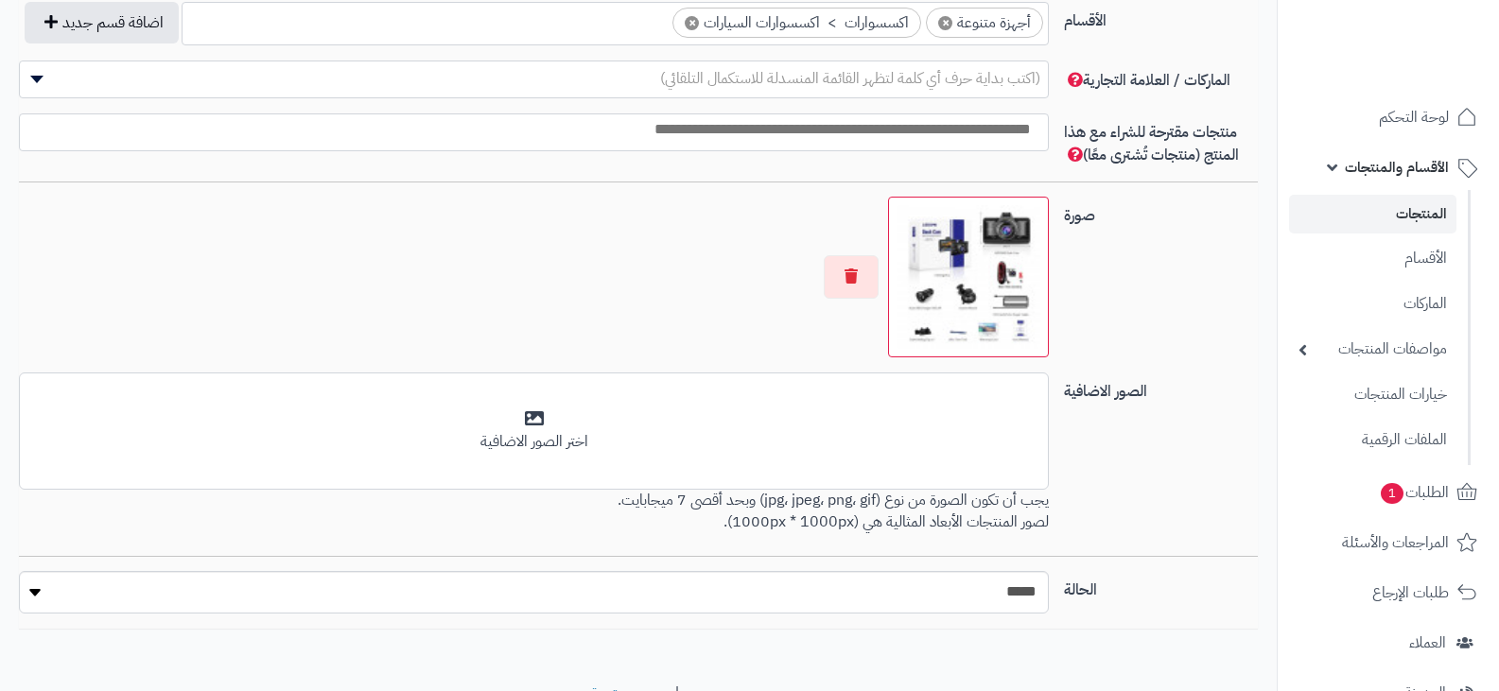
click at [981, 288] on img at bounding box center [969, 277] width 144 height 144
click at [1400, 150] on link "الأقسام والمنتجات" at bounding box center [1388, 167] width 199 height 45
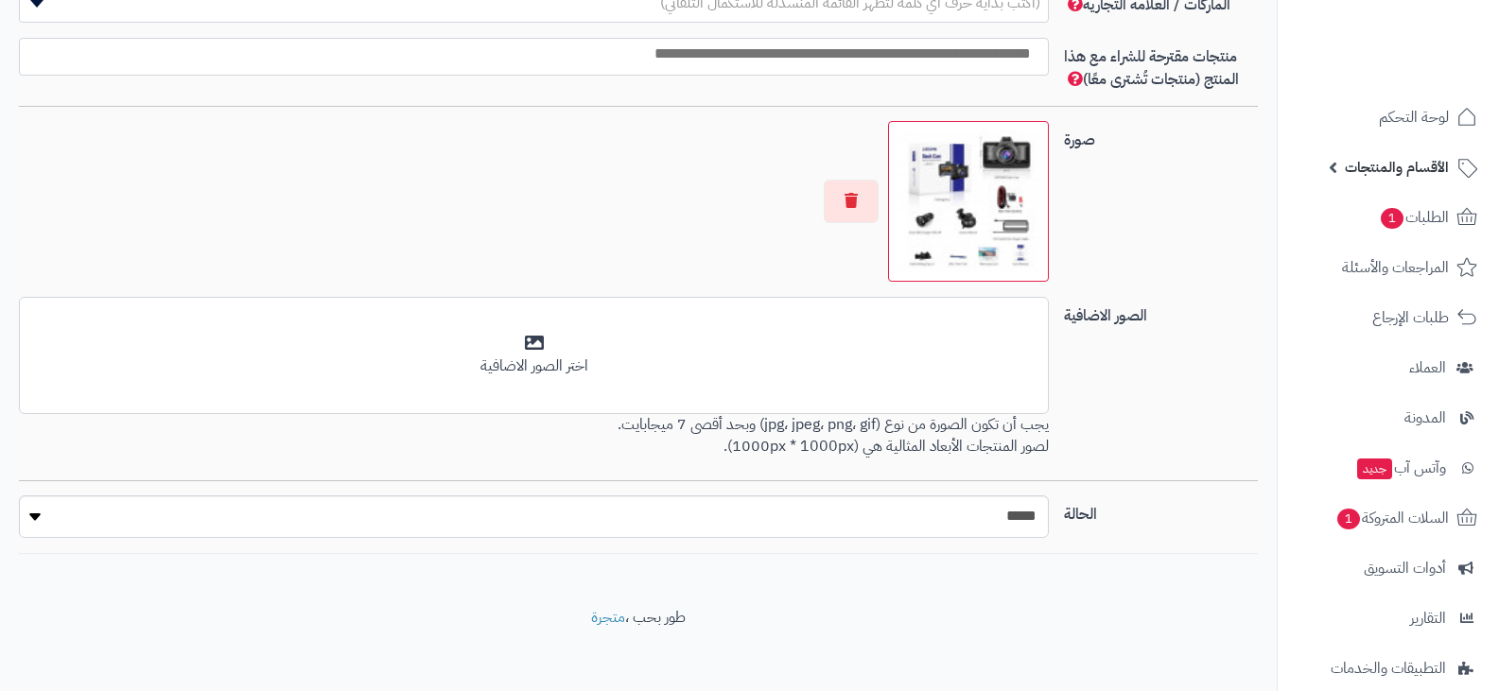
scroll to position [1171, 0]
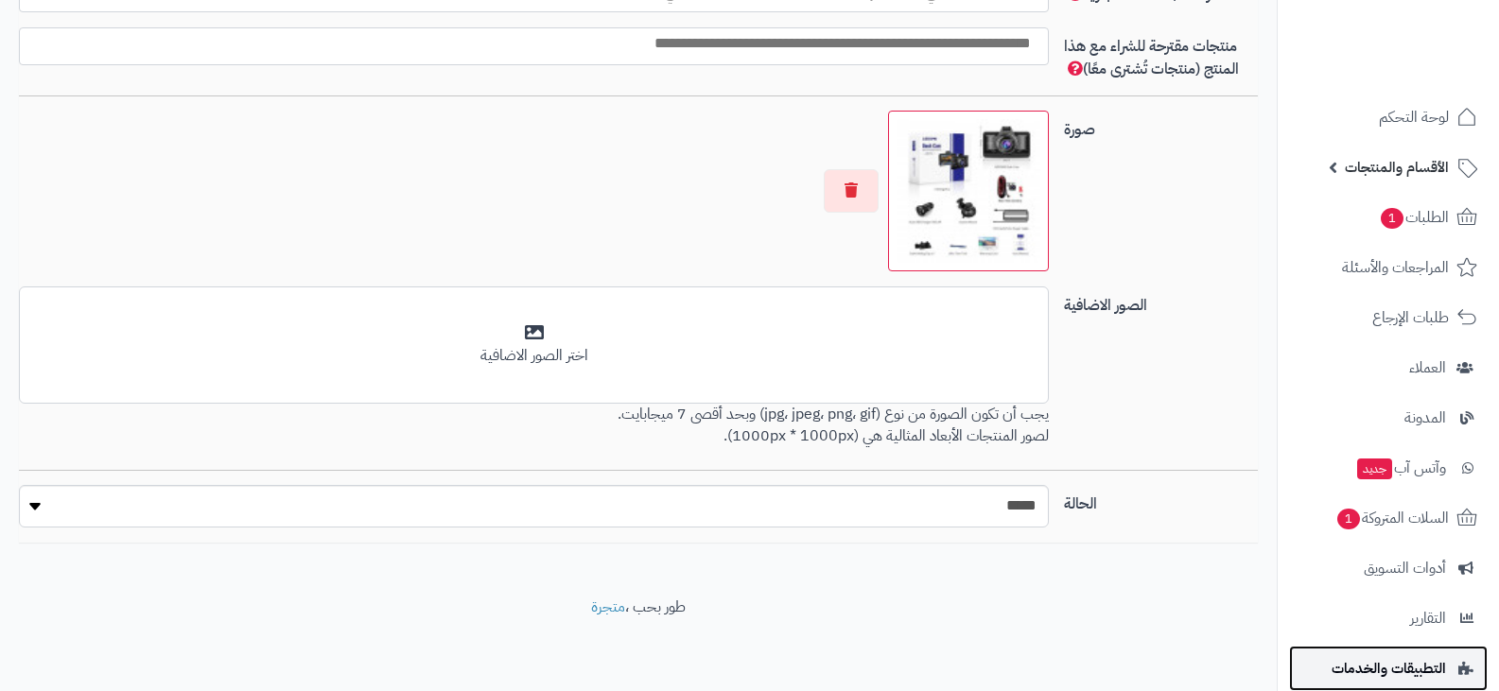
click at [1408, 671] on span "التطبيقات والخدمات" at bounding box center [1389, 668] width 114 height 26
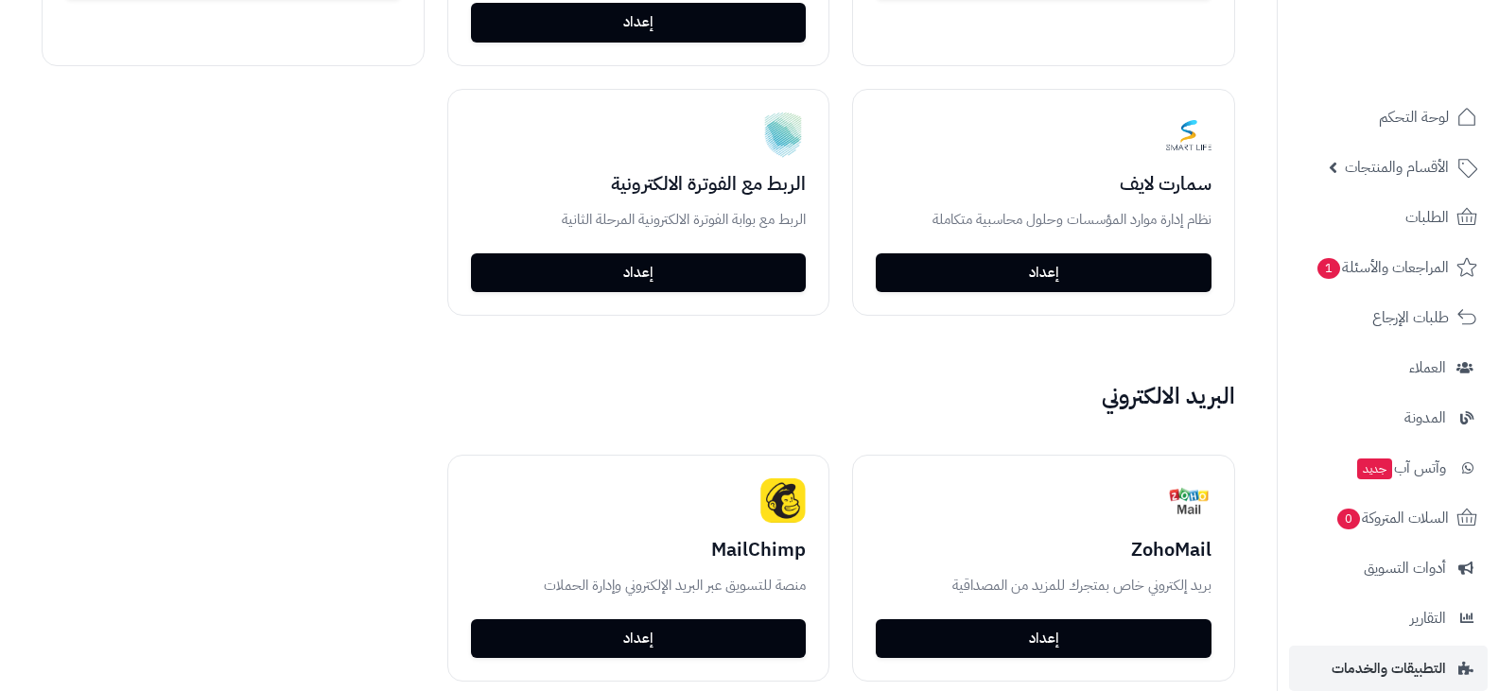
scroll to position [2959, 0]
